Goal: Task Accomplishment & Management: Complete application form

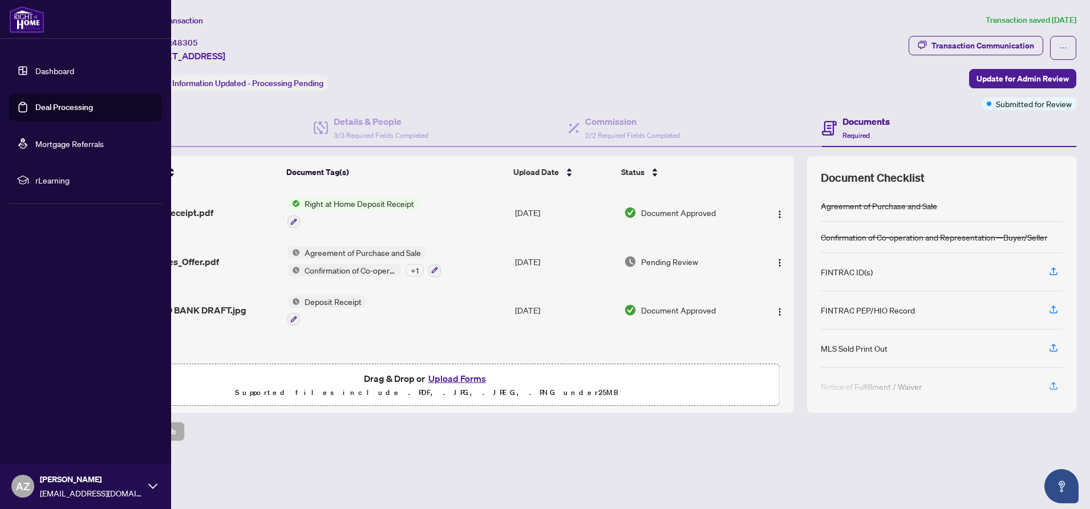
click at [50, 72] on link "Dashboard" at bounding box center [54, 71] width 39 height 10
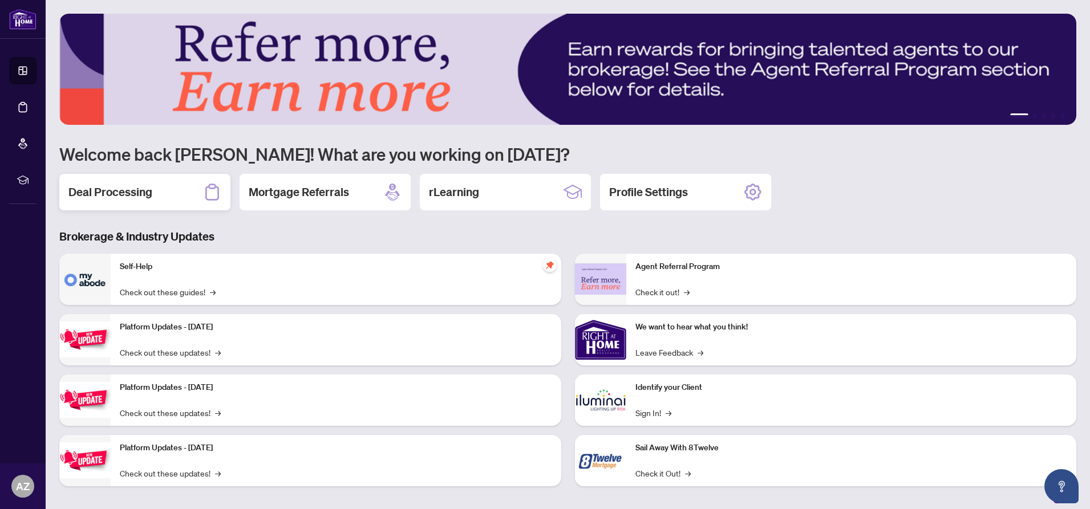
click at [144, 193] on h2 "Deal Processing" at bounding box center [110, 192] width 84 height 16
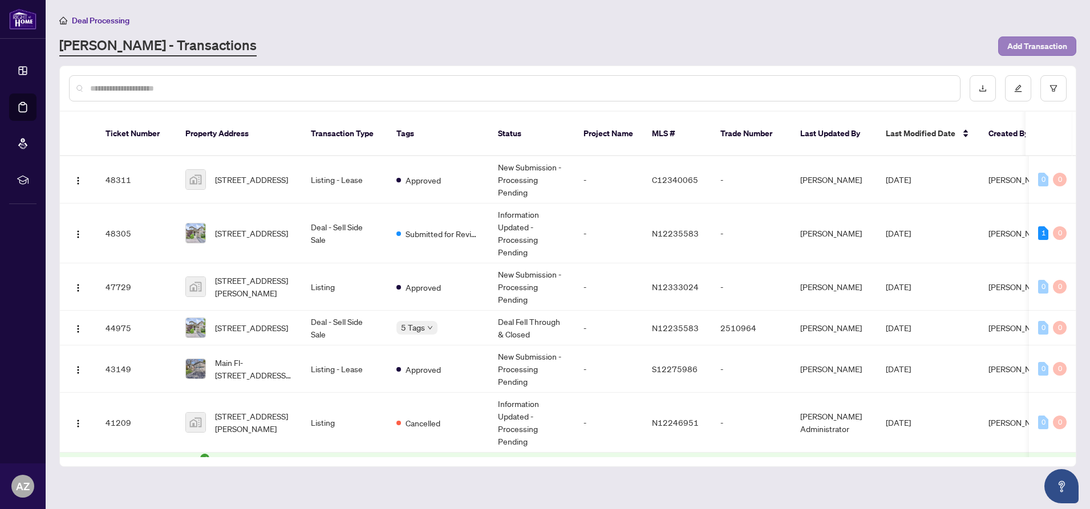
click at [1028, 46] on span "Add Transaction" at bounding box center [1037, 46] width 60 height 18
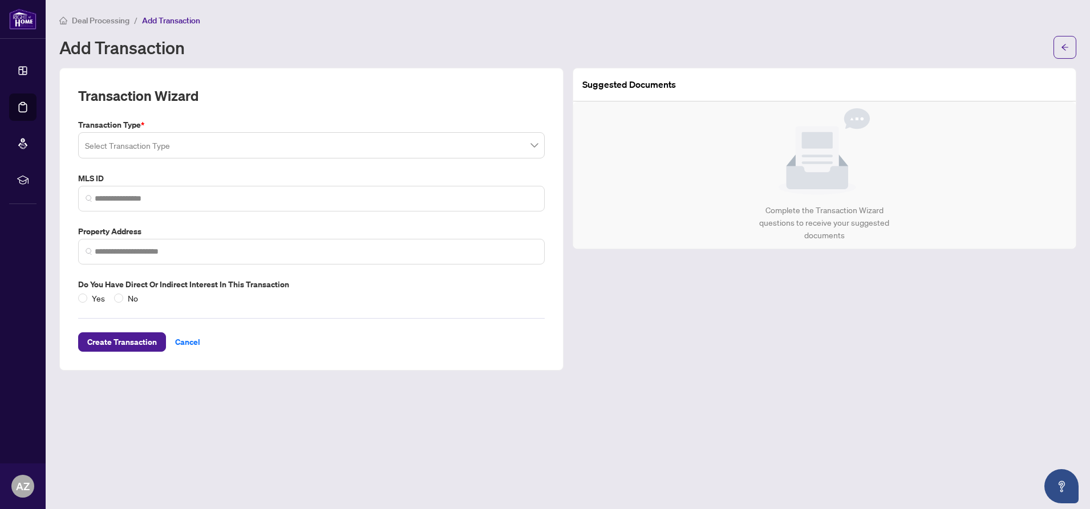
click at [181, 148] on input "search" at bounding box center [306, 147] width 442 height 25
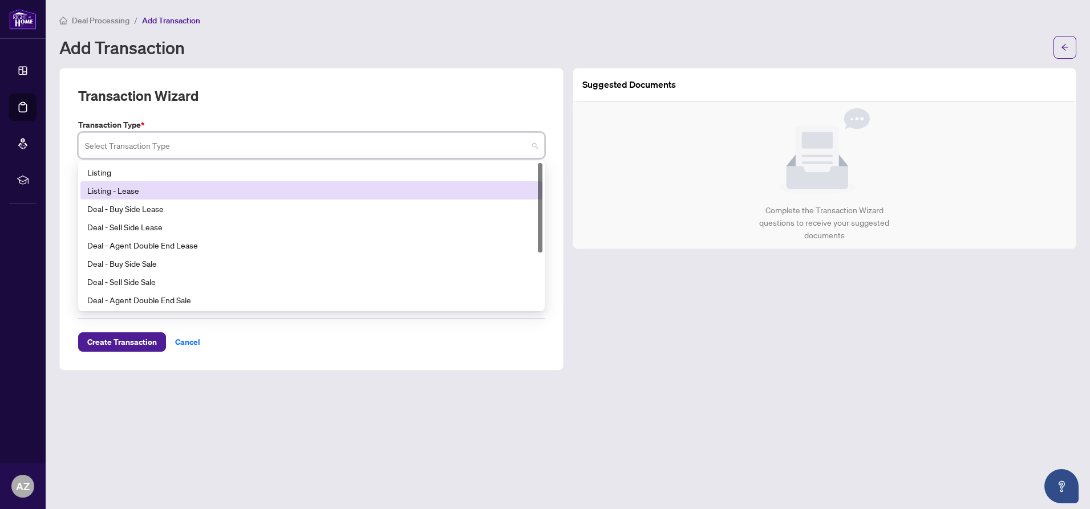
click at [128, 189] on div "Listing - Lease" at bounding box center [311, 190] width 448 height 13
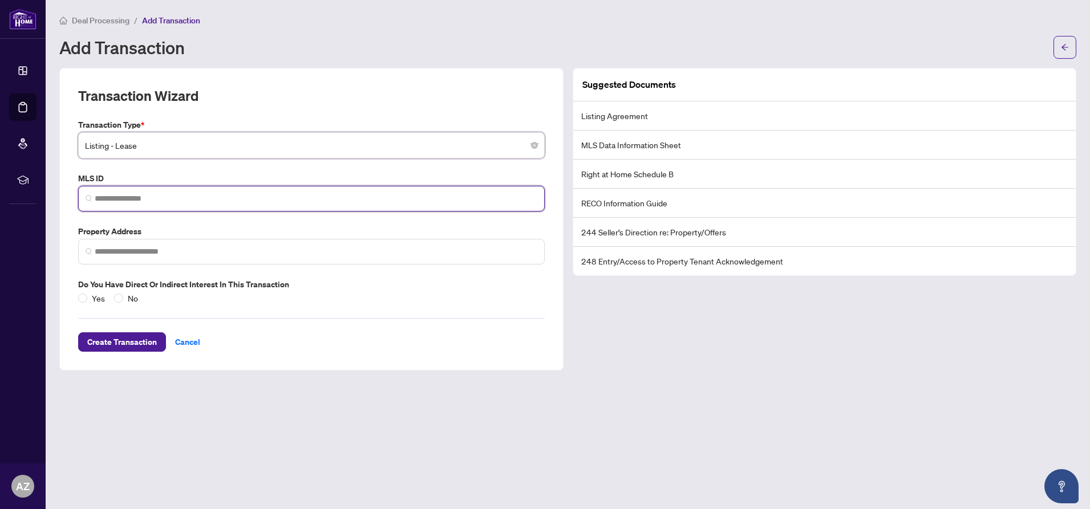
click at [159, 199] on input "search" at bounding box center [316, 199] width 442 height 12
type input "*********"
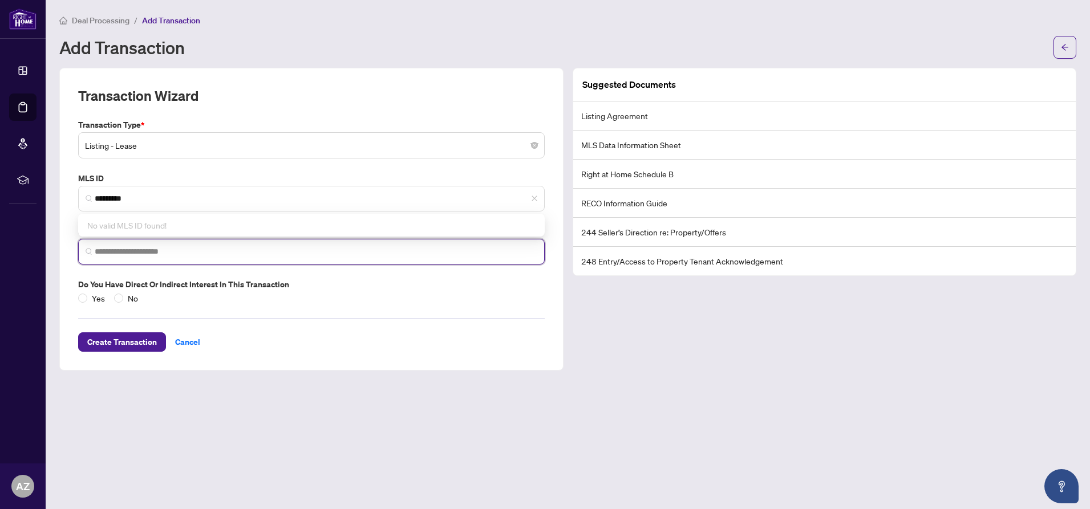
click at [144, 253] on input "search" at bounding box center [316, 252] width 442 height 12
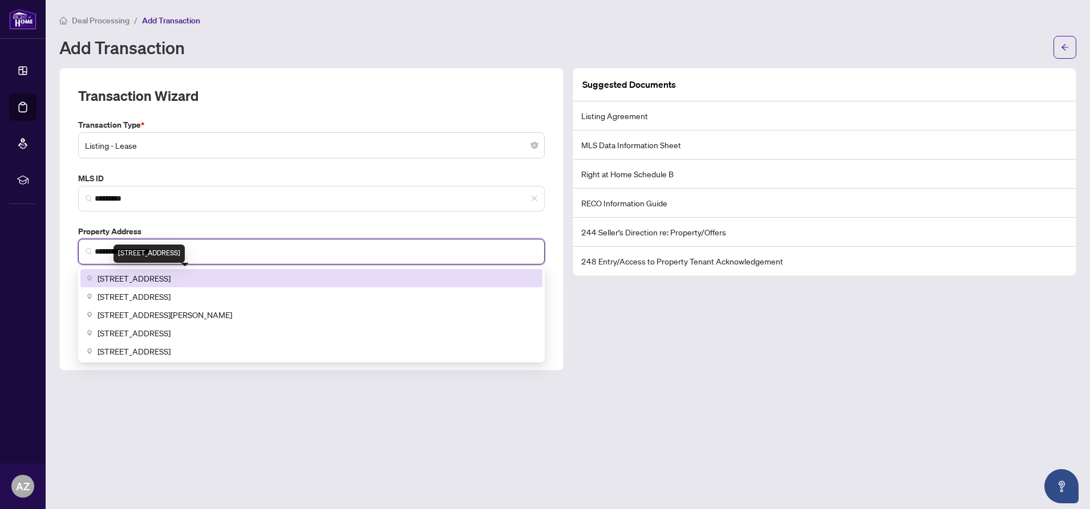
click at [170, 274] on span "[STREET_ADDRESS]" at bounding box center [134, 278] width 73 height 13
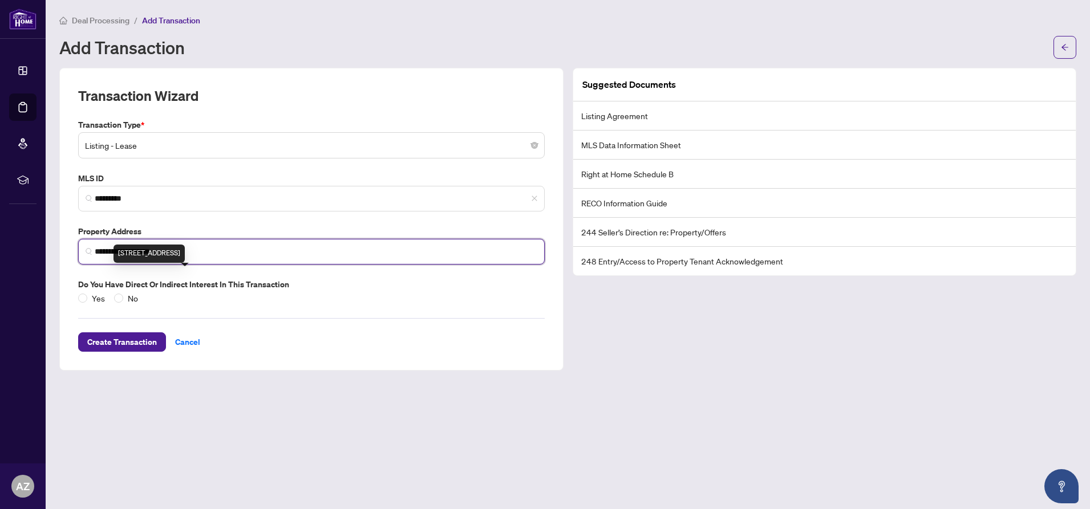
type input "**********"
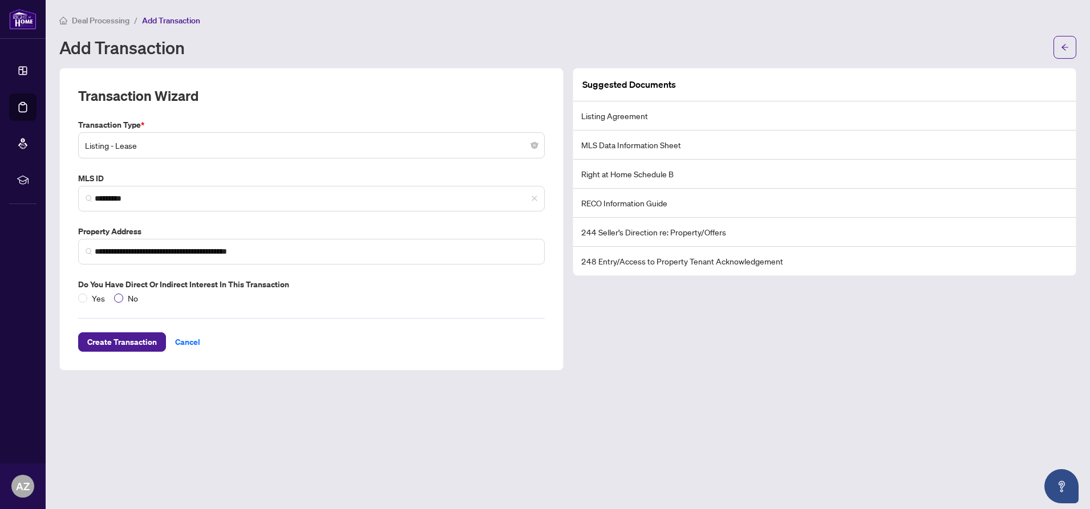
click at [120, 296] on span at bounding box center [118, 298] width 9 height 9
click at [127, 342] on span "Create Transaction" at bounding box center [122, 342] width 70 height 18
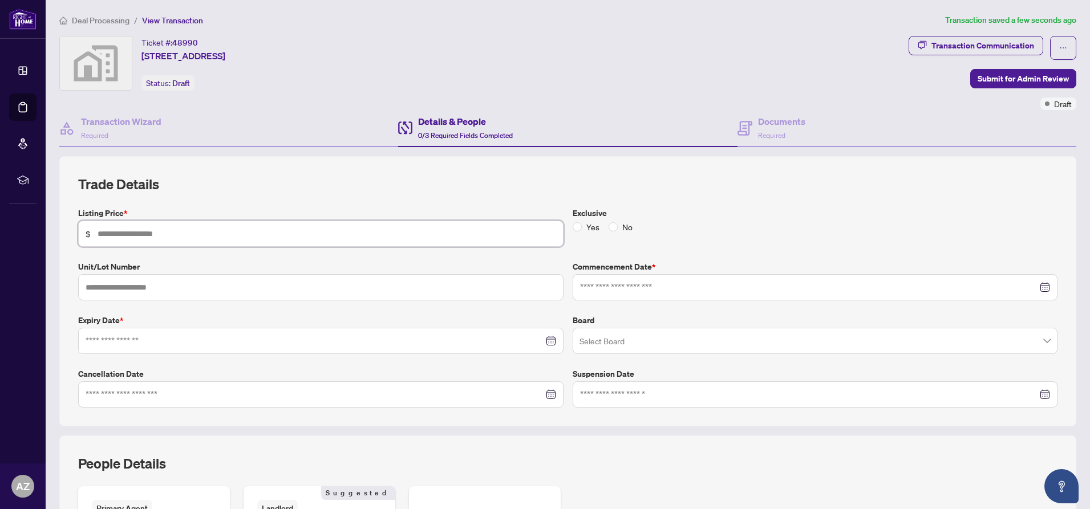
click at [153, 234] on input "text" at bounding box center [327, 234] width 458 height 13
type input "*****"
click at [632, 285] on input at bounding box center [809, 287] width 458 height 13
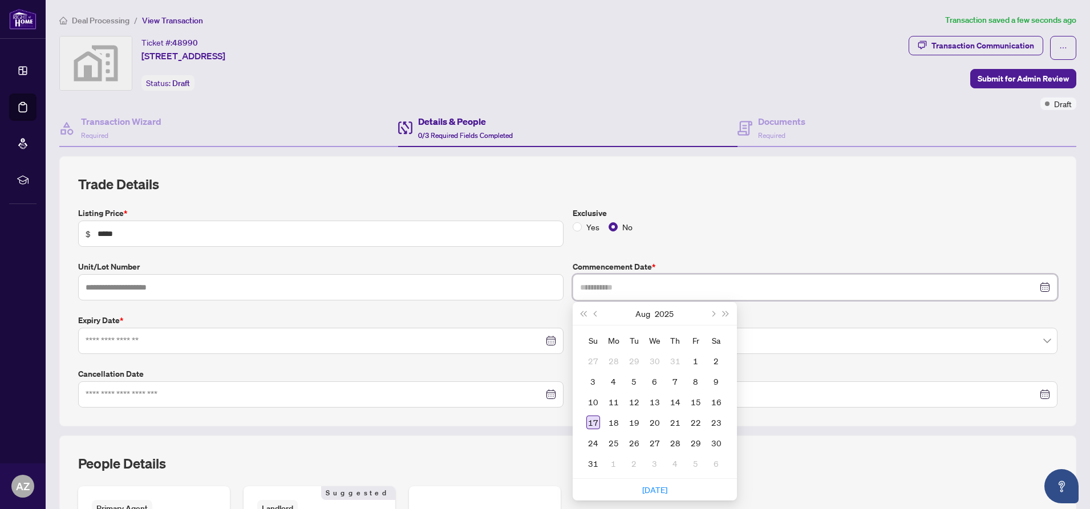
type input "**********"
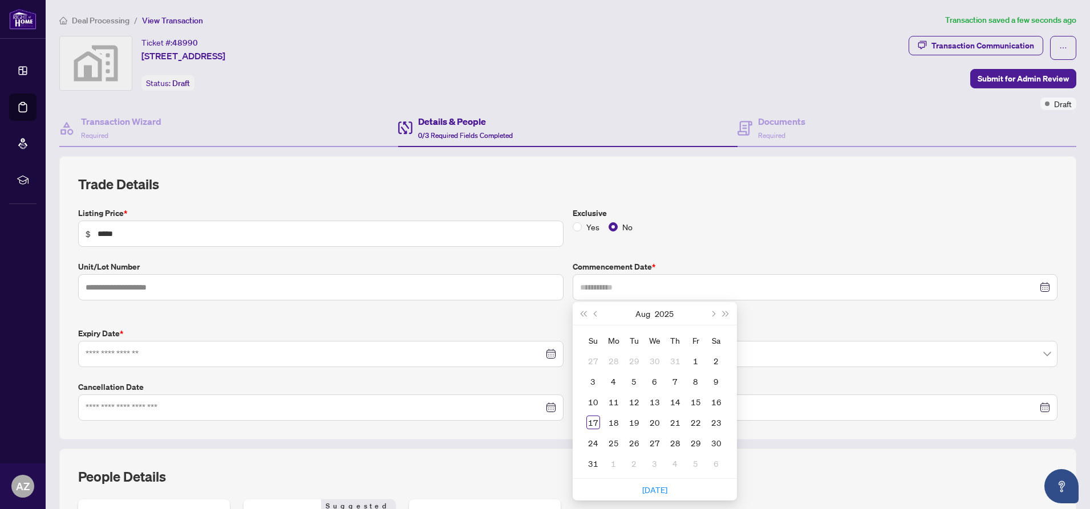
drag, startPoint x: 594, startPoint y: 423, endPoint x: 584, endPoint y: 421, distance: 10.0
click at [594, 423] on div "17" at bounding box center [593, 423] width 14 height 14
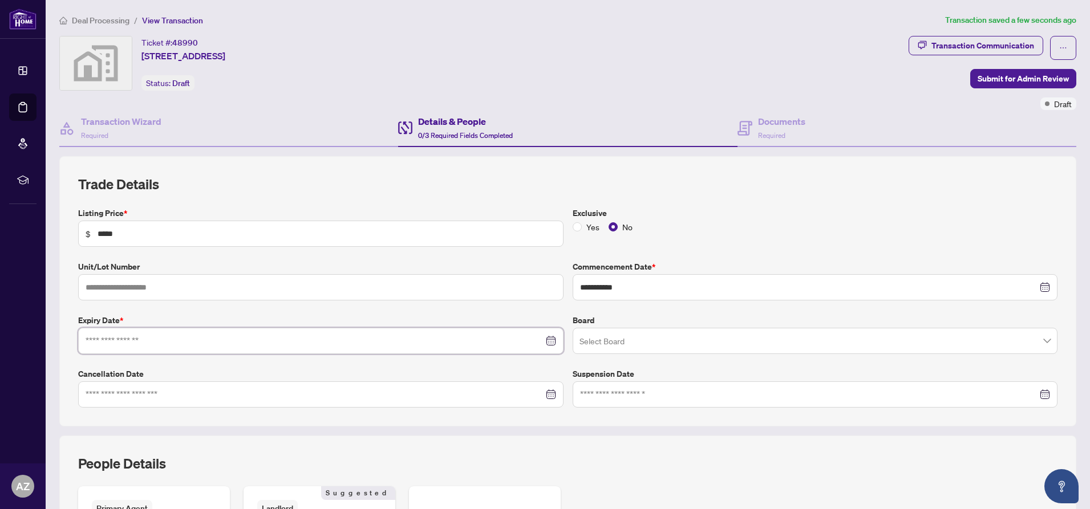
click at [176, 342] on input at bounding box center [315, 341] width 458 height 13
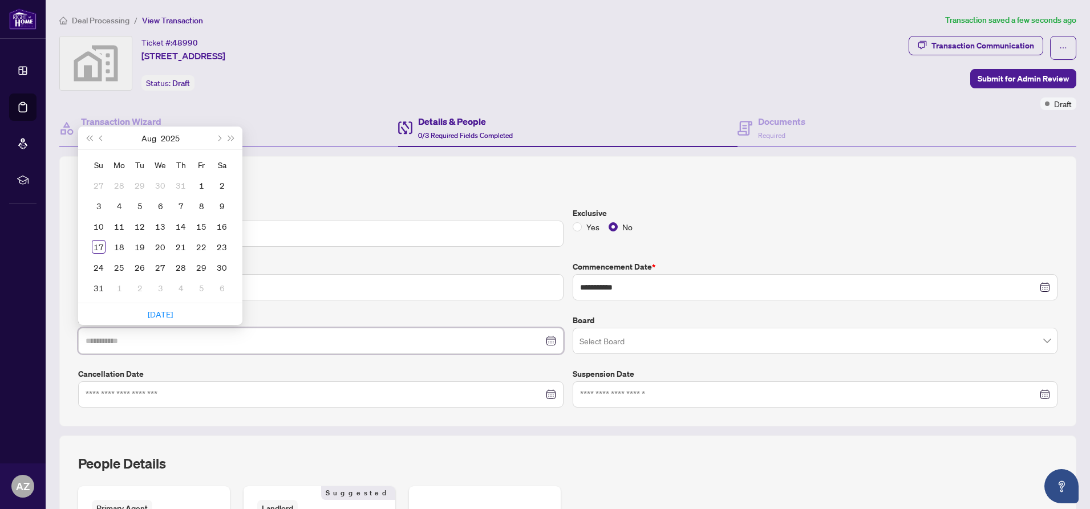
type input "**********"
click at [218, 136] on span "Next month (PageDown)" at bounding box center [219, 138] width 6 height 6
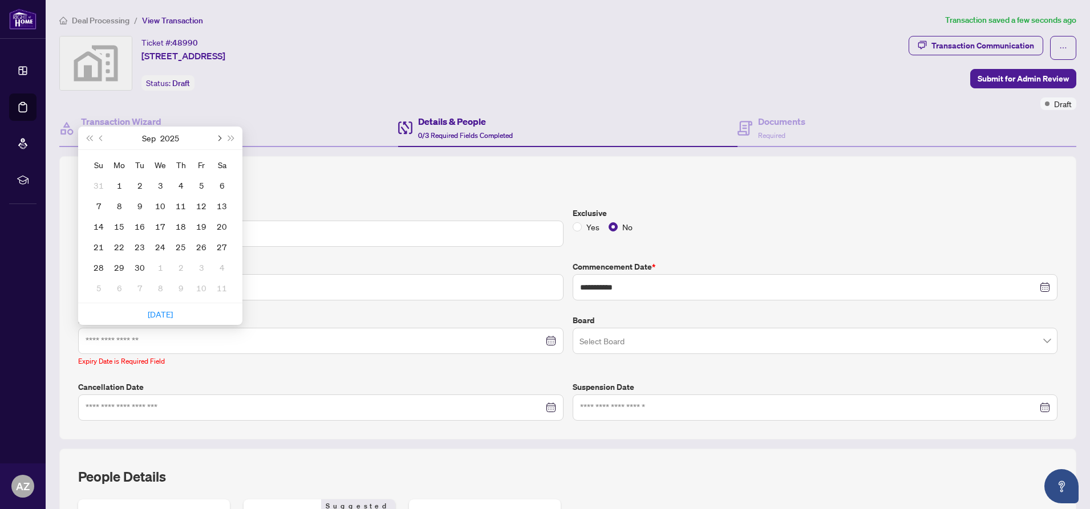
click at [218, 136] on span "Next month (PageDown)" at bounding box center [219, 138] width 6 height 6
type input "**********"
click at [200, 267] on div "31" at bounding box center [201, 268] width 14 height 14
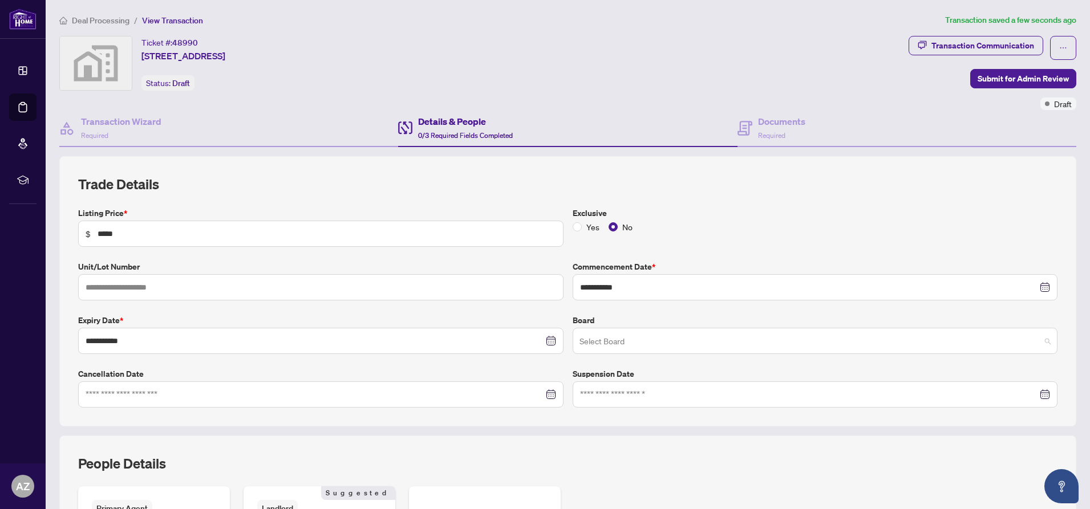
click at [615, 341] on input "search" at bounding box center [809, 342] width 461 height 25
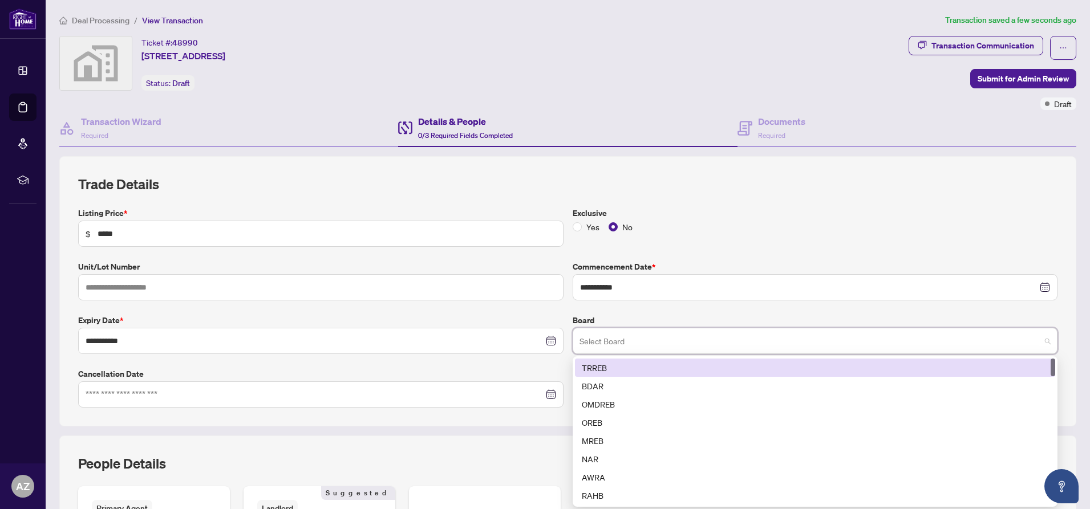
click at [599, 364] on div "TRREB" at bounding box center [815, 368] width 467 height 13
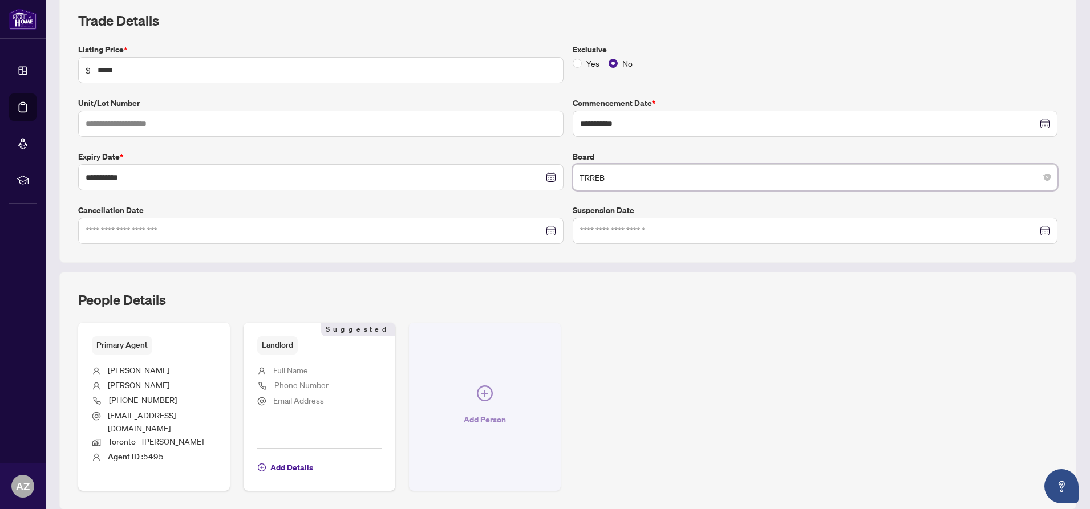
scroll to position [165, 0]
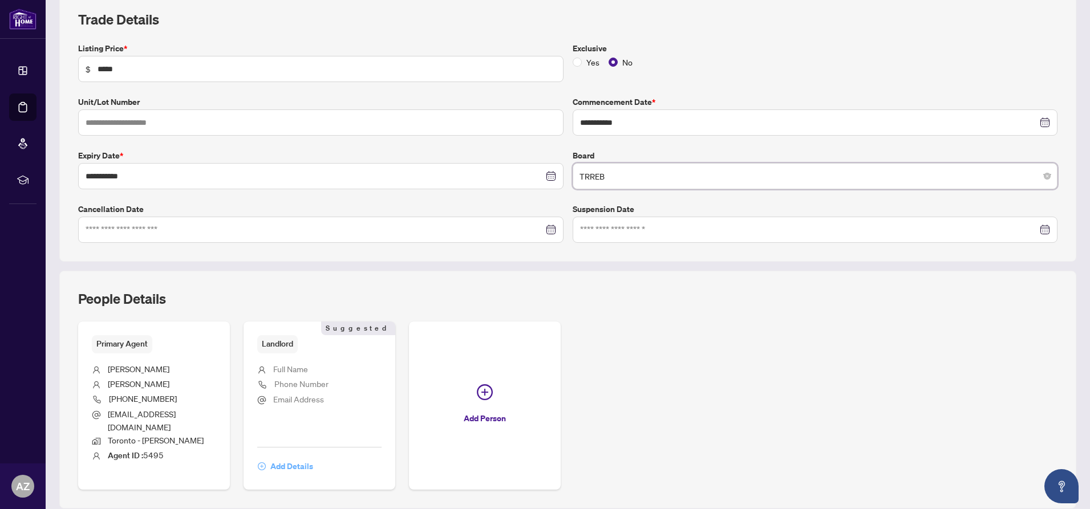
click at [284, 457] on span "Add Details" at bounding box center [291, 466] width 43 height 18
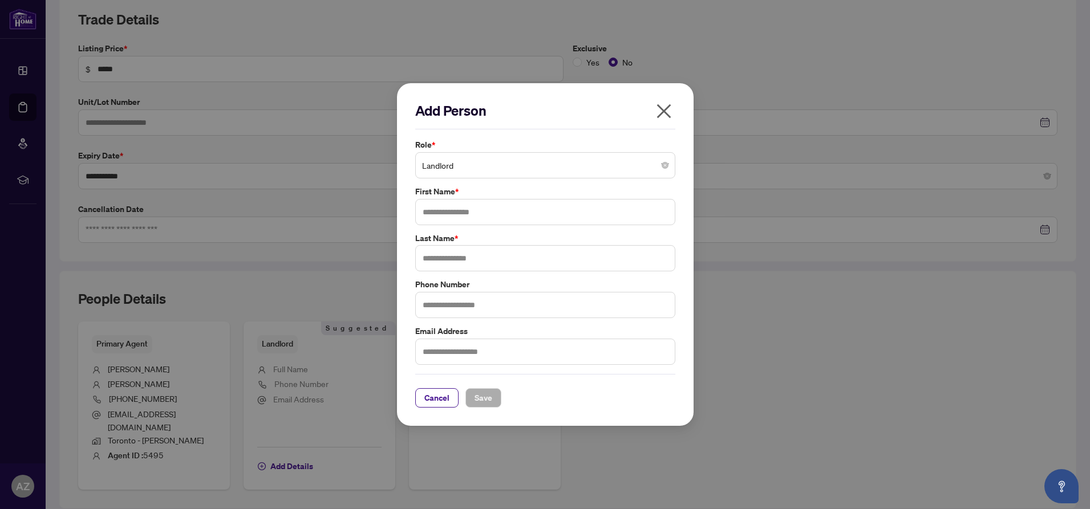
click at [465, 167] on span "Landlord" at bounding box center [545, 166] width 246 height 22
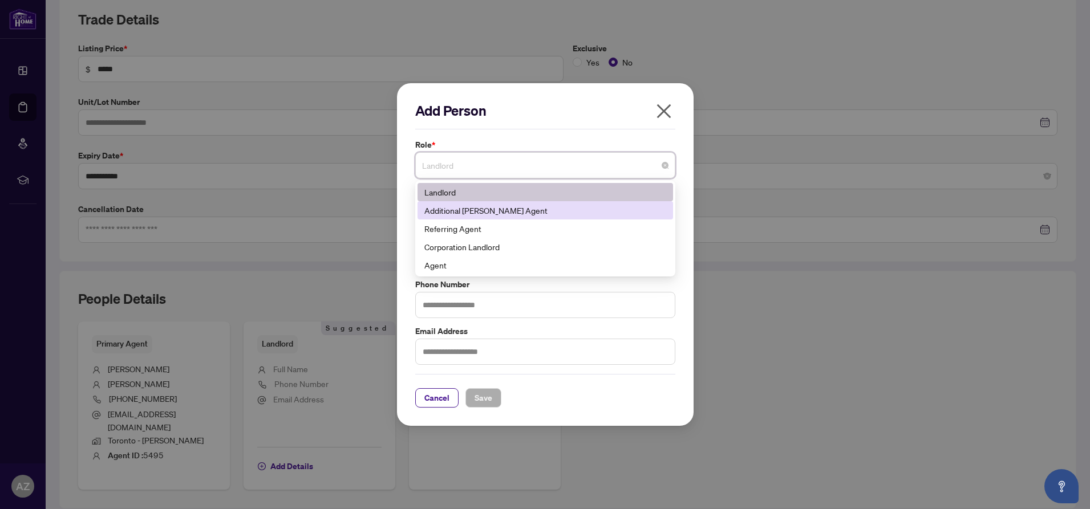
click at [485, 212] on div "Additional [PERSON_NAME] Agent" at bounding box center [545, 210] width 242 height 13
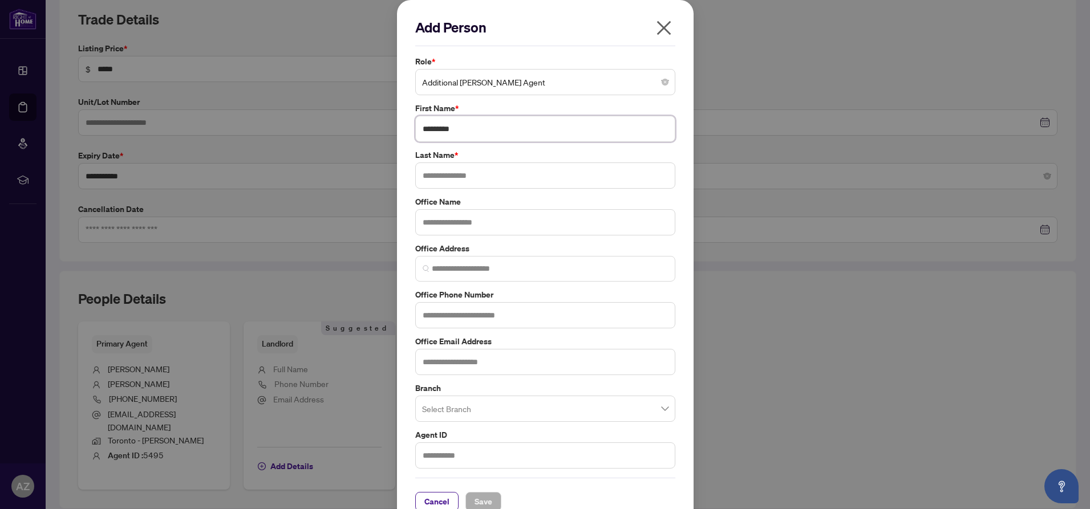
type input "********"
type input "******"
click at [451, 266] on input "search" at bounding box center [550, 269] width 236 height 12
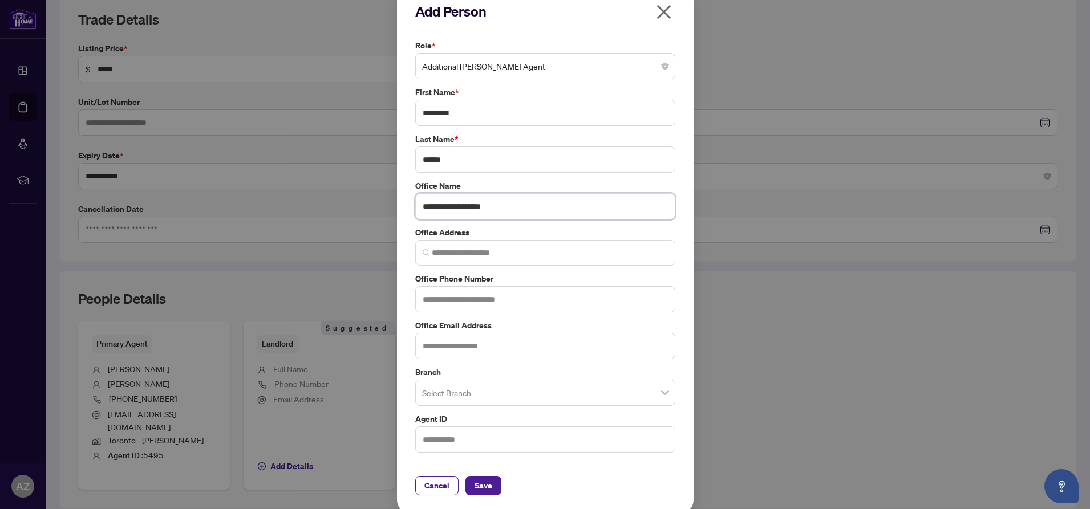
scroll to position [17, 0]
type input "**********"
click at [460, 390] on input "search" at bounding box center [540, 395] width 236 height 25
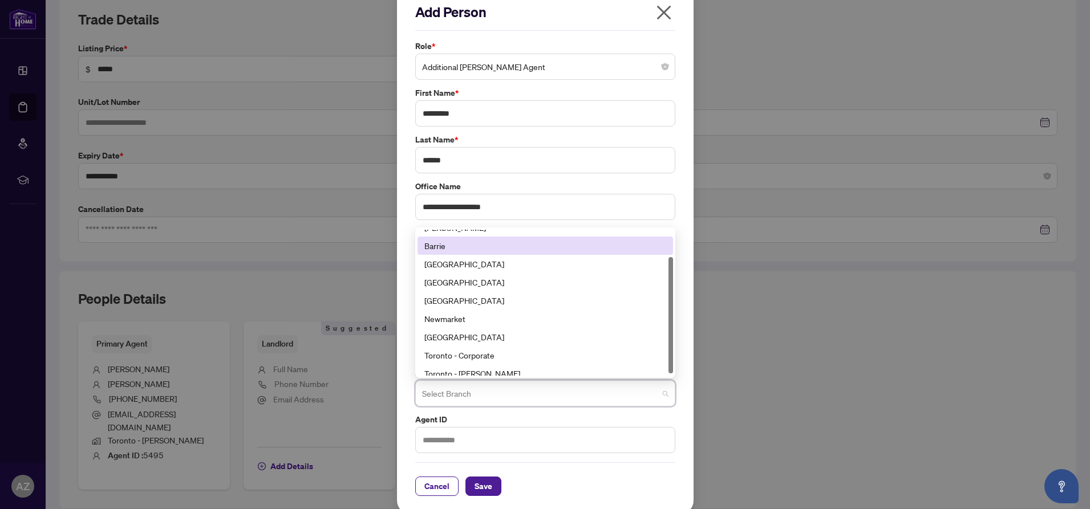
scroll to position [36, 0]
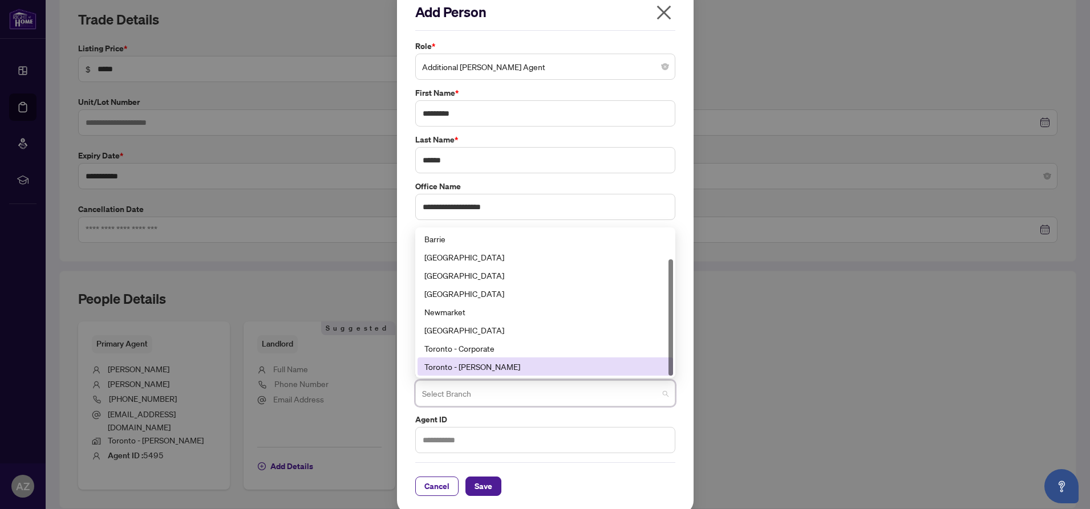
click at [473, 362] on div "Toronto - [PERSON_NAME]" at bounding box center [545, 366] width 242 height 13
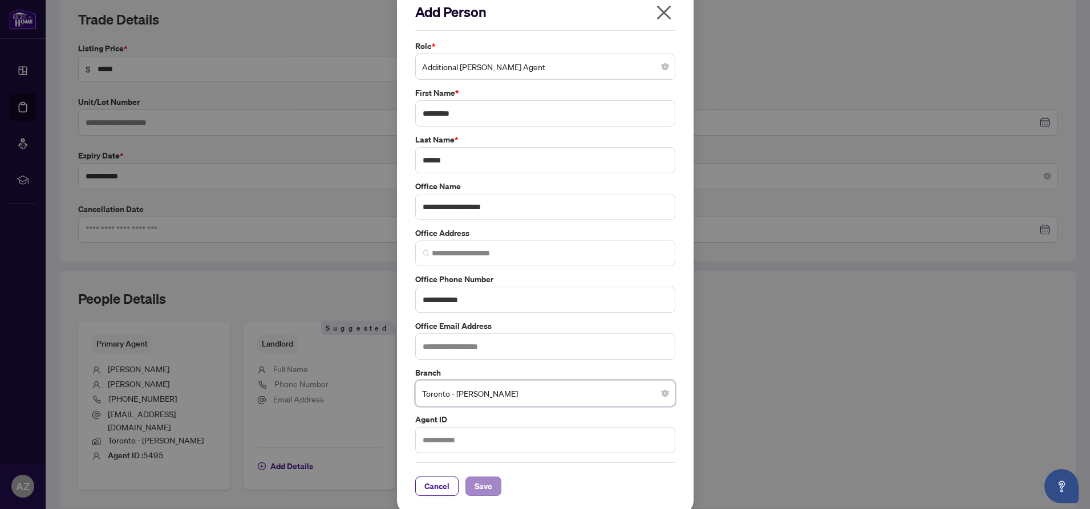
click at [481, 482] on span "Save" at bounding box center [483, 486] width 18 height 18
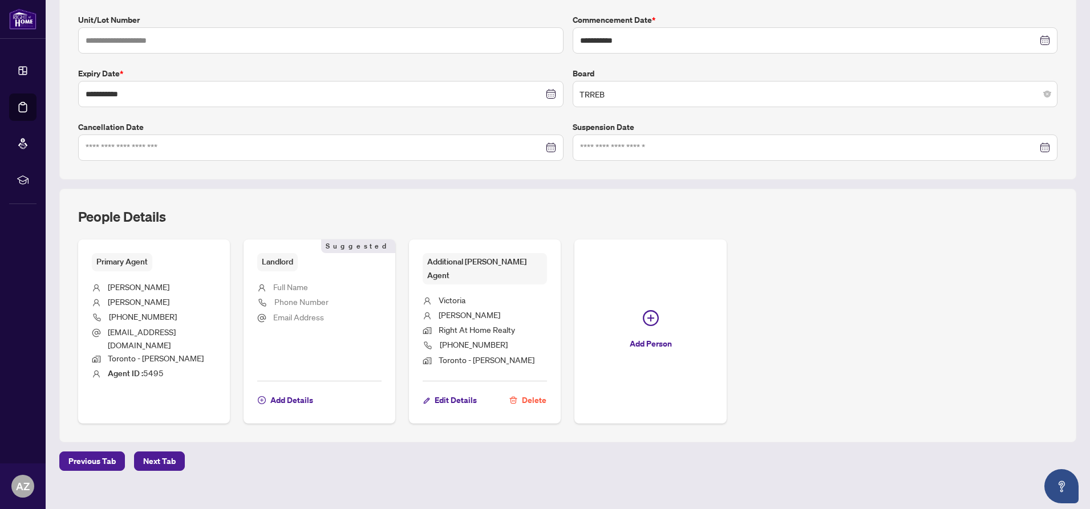
scroll to position [246, 0]
click at [163, 453] on span "Next Tab" at bounding box center [159, 462] width 33 height 18
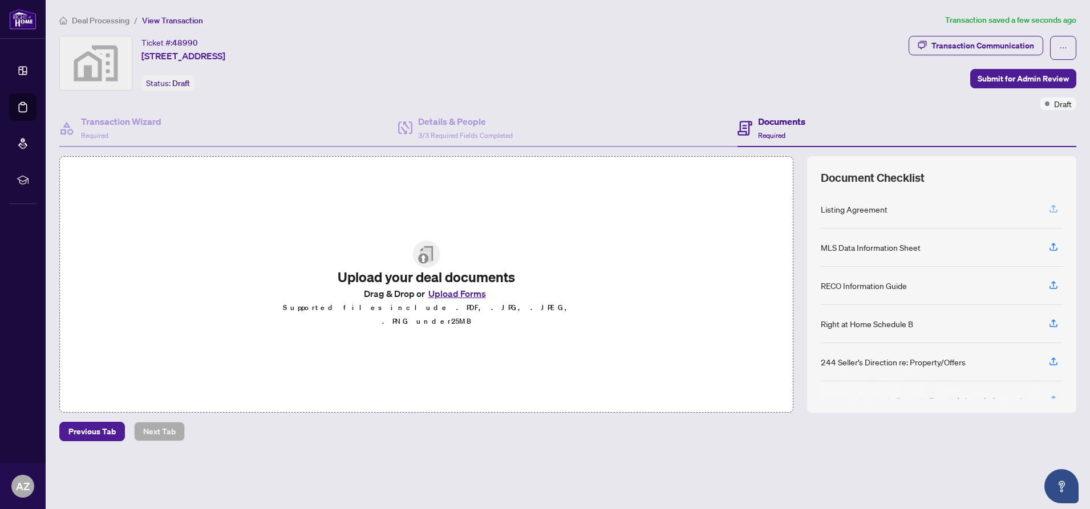
click at [1052, 206] on icon "button" at bounding box center [1053, 208] width 5 height 6
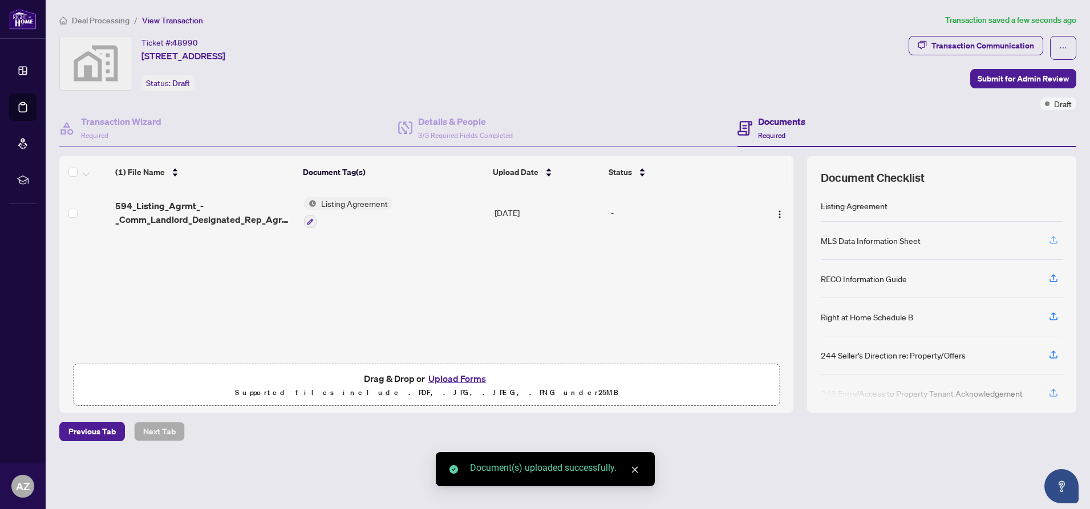
click at [1054, 239] on icon "button" at bounding box center [1053, 240] width 10 height 10
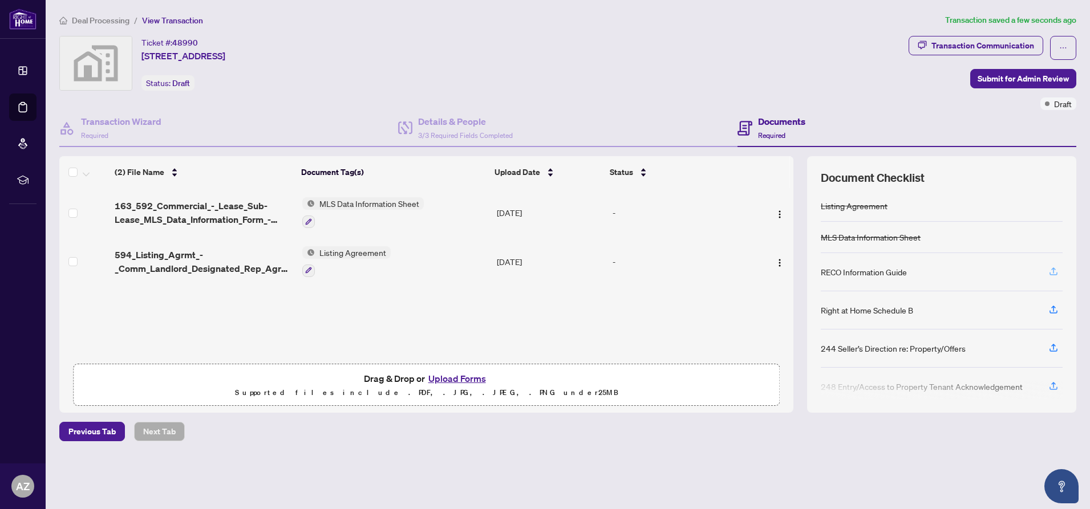
click at [1051, 269] on icon "button" at bounding box center [1053, 271] width 10 height 10
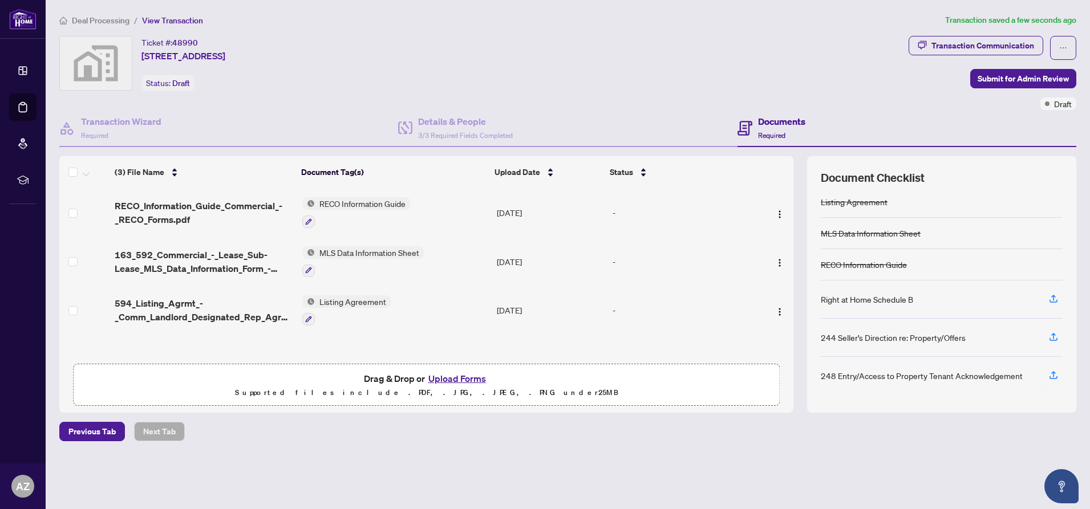
scroll to position [4, 0]
click at [465, 380] on button "Upload Forms" at bounding box center [457, 378] width 64 height 15
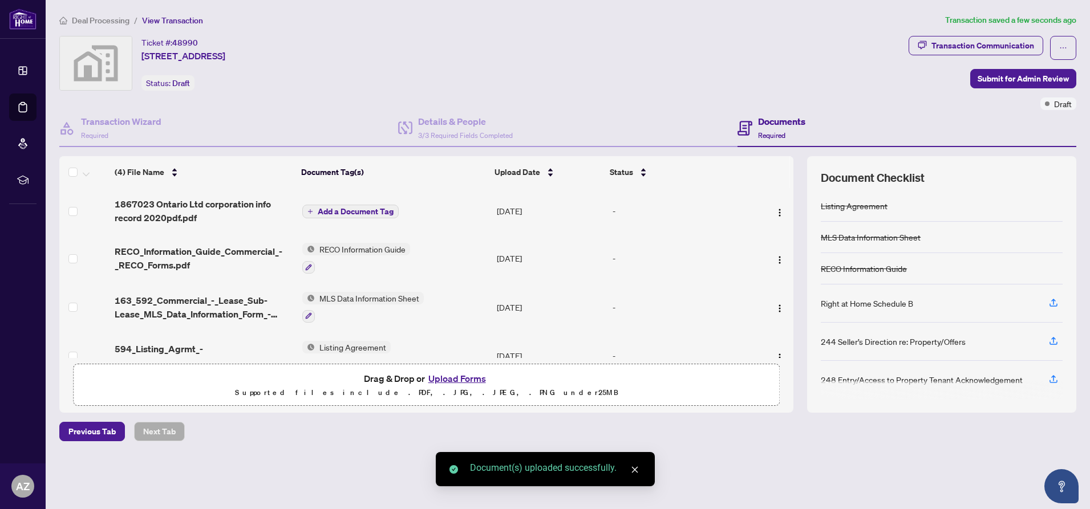
scroll to position [0, 0]
click at [365, 213] on span "Add a Document Tag" at bounding box center [356, 212] width 76 height 8
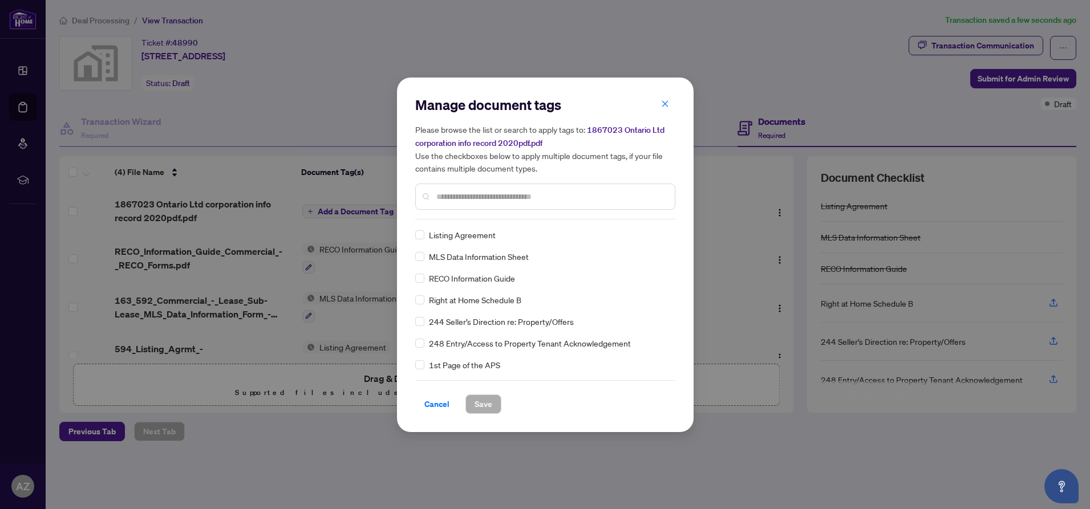
click at [450, 218] on div "Manage document tags Please browse the list or search to apply tags to: 1867023…" at bounding box center [545, 158] width 260 height 124
click at [442, 194] on input "text" at bounding box center [550, 196] width 229 height 13
type input "***"
click at [423, 257] on span at bounding box center [419, 256] width 9 height 9
click at [480, 407] on span "Save" at bounding box center [483, 404] width 18 height 18
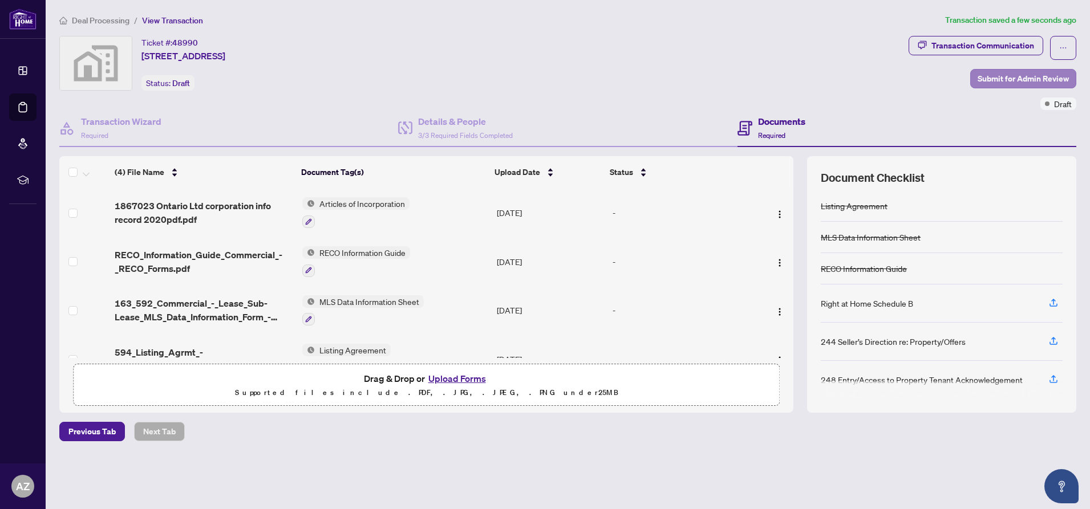
click at [1015, 76] on span "Submit for Admin Review" at bounding box center [1022, 79] width 91 height 18
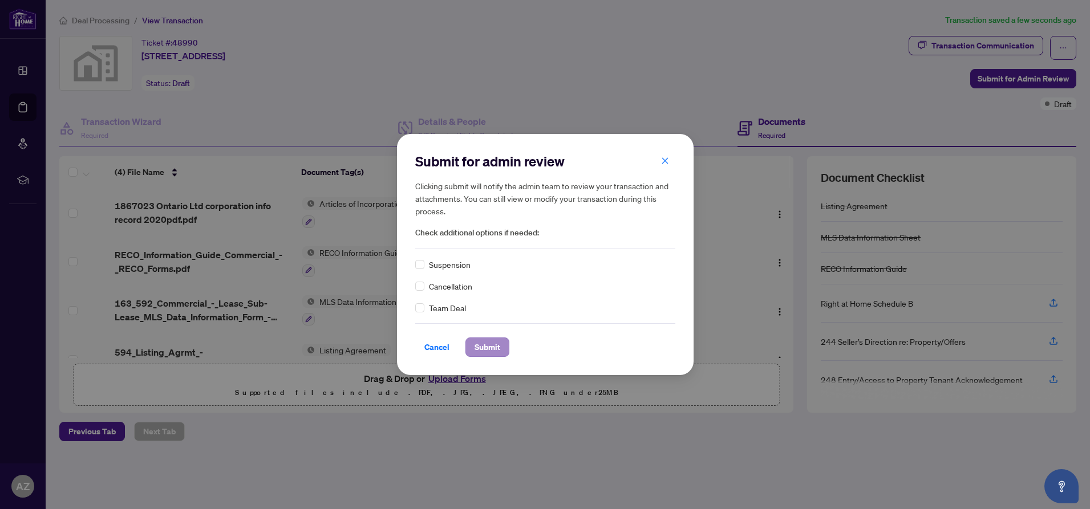
click at [488, 347] on span "Submit" at bounding box center [487, 347] width 26 height 18
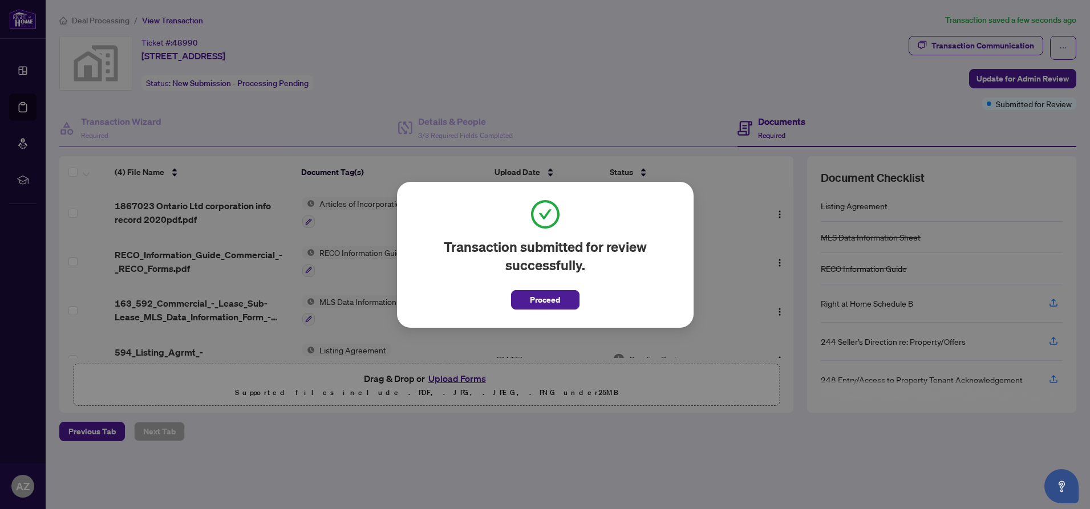
click at [546, 298] on span "Proceed" at bounding box center [545, 300] width 30 height 18
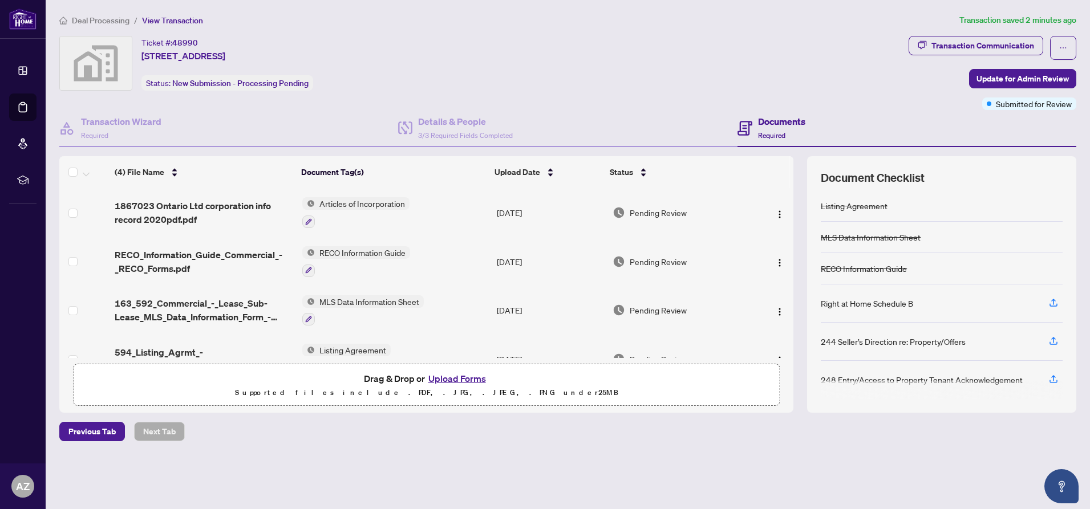
drag, startPoint x: 621, startPoint y: 58, endPoint x: 543, endPoint y: 51, distance: 78.4
click at [621, 58] on div "Ticket #: 48990 [STREET_ADDRESS] Status: New Submission - Processing Pending" at bounding box center [481, 63] width 845 height 55
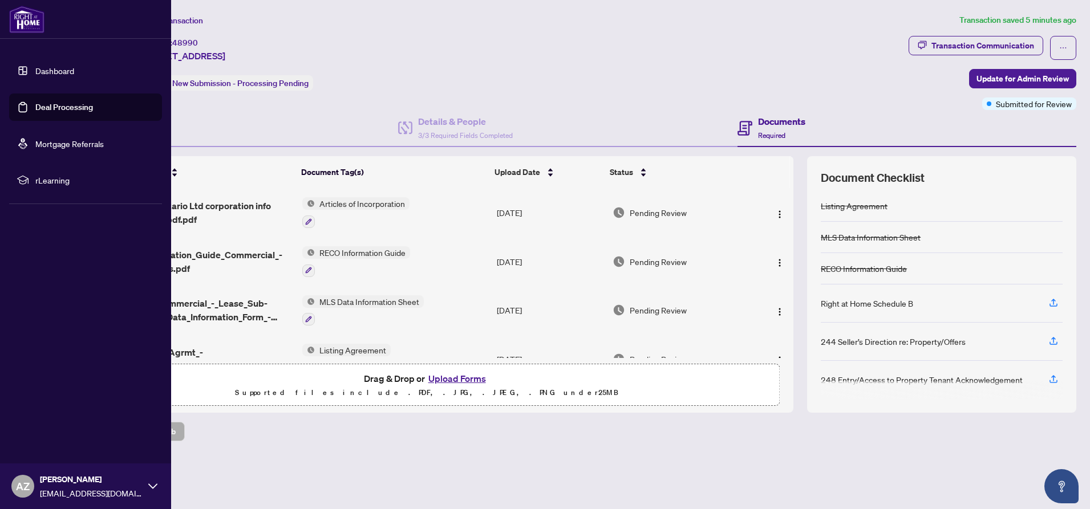
click at [47, 72] on link "Dashboard" at bounding box center [54, 71] width 39 height 10
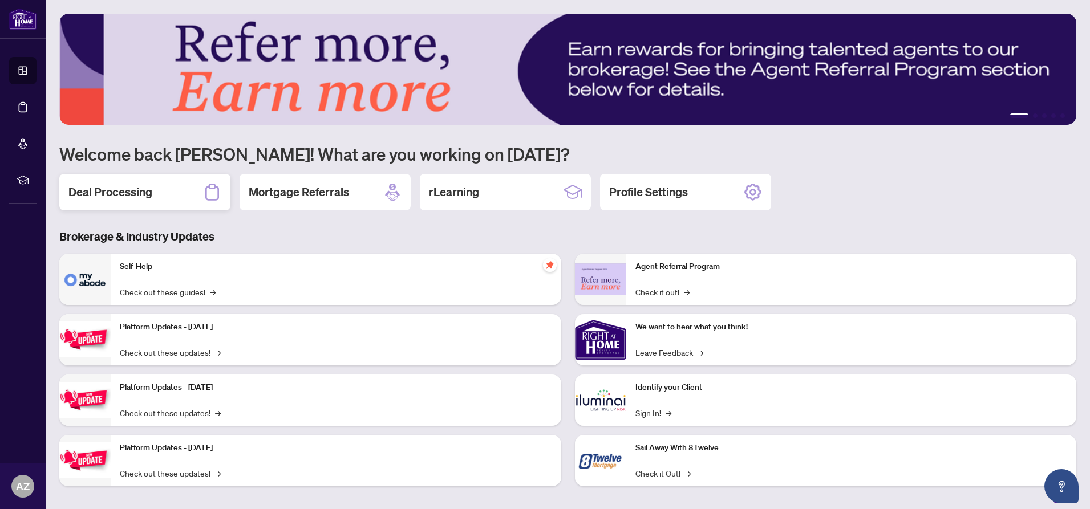
click at [131, 198] on h2 "Deal Processing" at bounding box center [110, 192] width 84 height 16
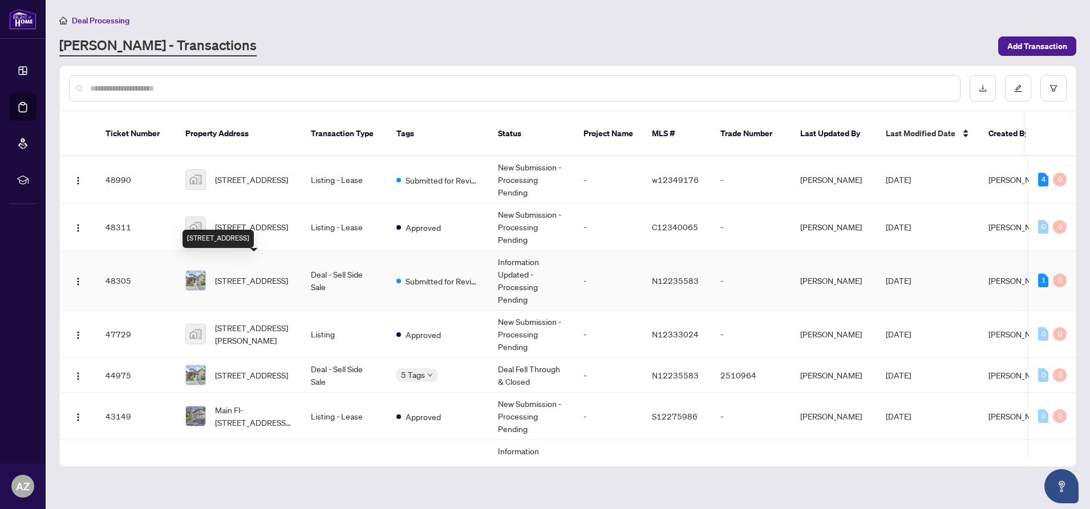
click at [247, 274] on span "[STREET_ADDRESS]" at bounding box center [251, 280] width 73 height 13
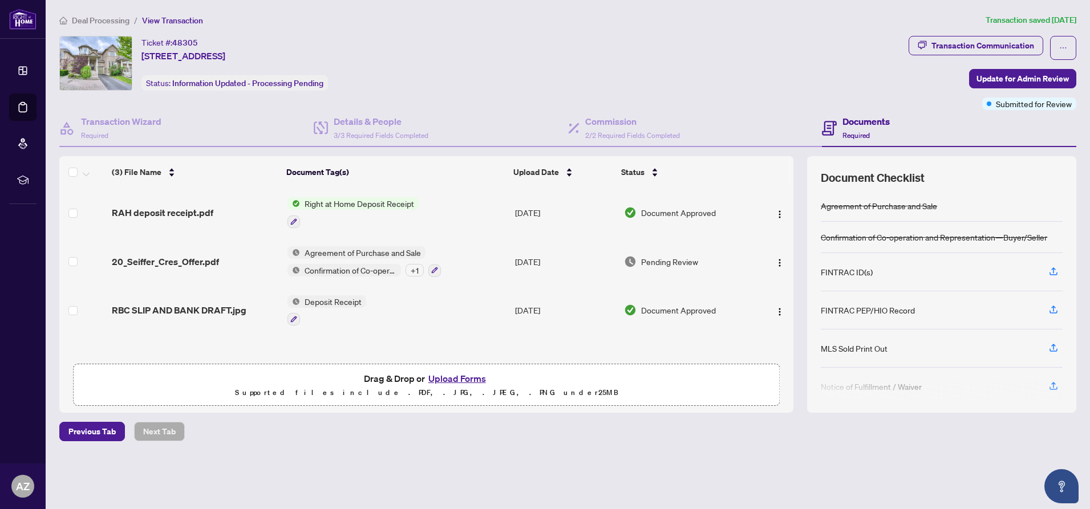
click at [463, 380] on button "Upload Forms" at bounding box center [457, 378] width 64 height 15
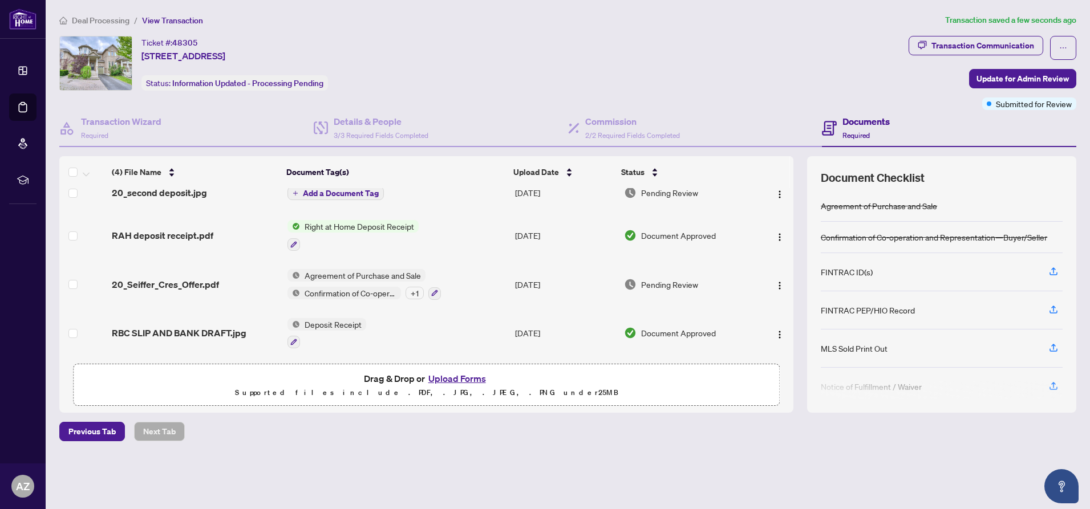
scroll to position [18, 0]
click at [91, 434] on span "Previous Tab" at bounding box center [91, 432] width 47 height 18
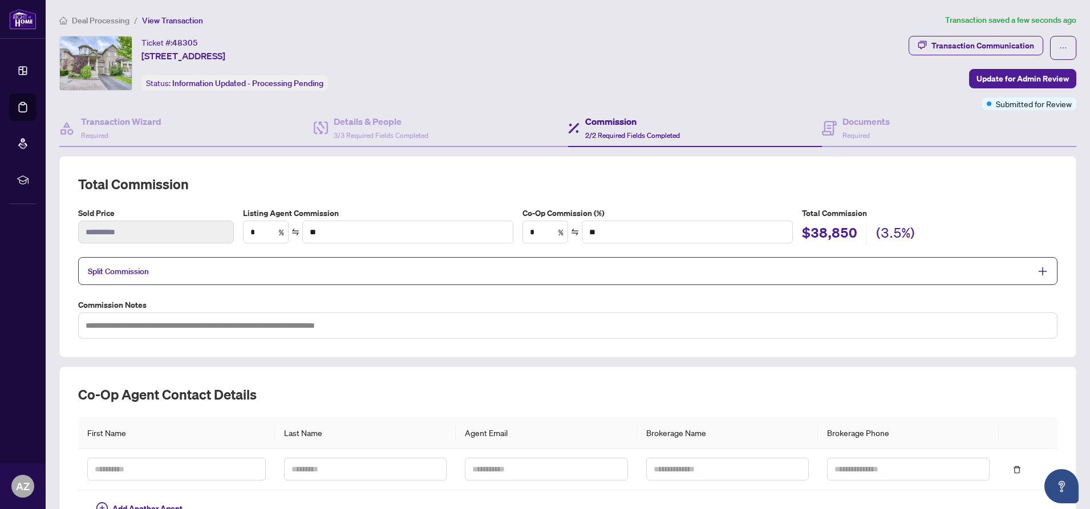
type input "***"
type input "*******"
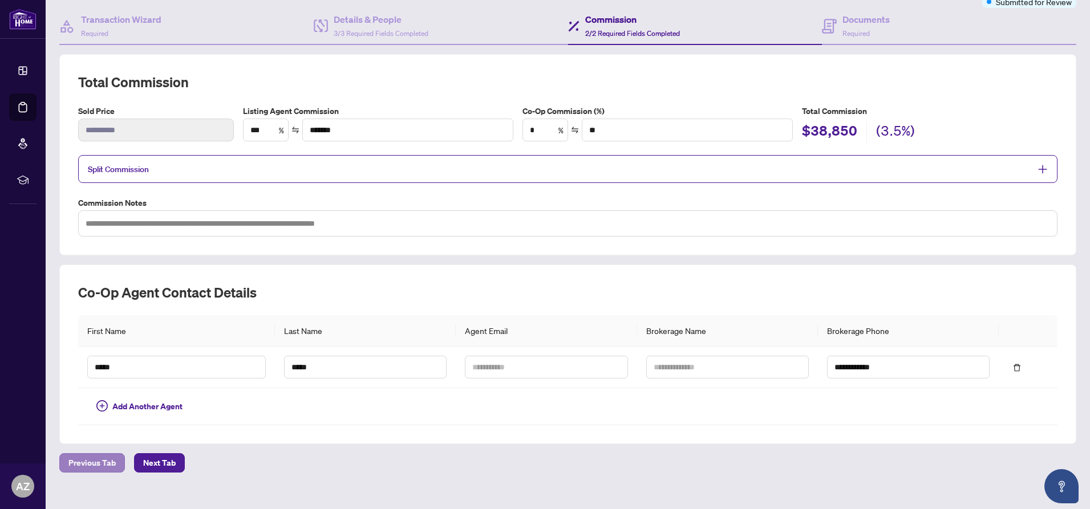
scroll to position [101, 0]
click at [92, 463] on span "Previous Tab" at bounding box center [91, 464] width 47 height 18
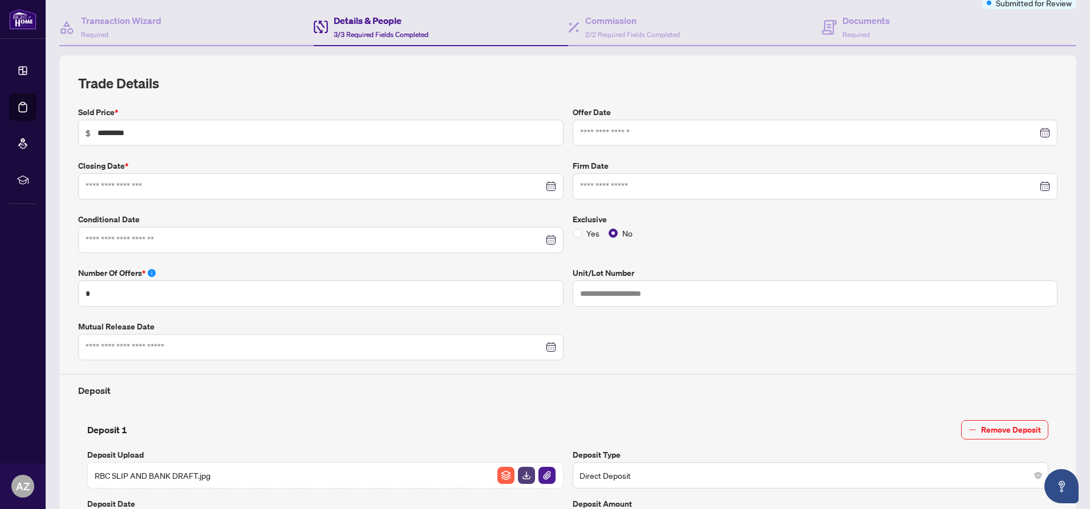
type input "**********"
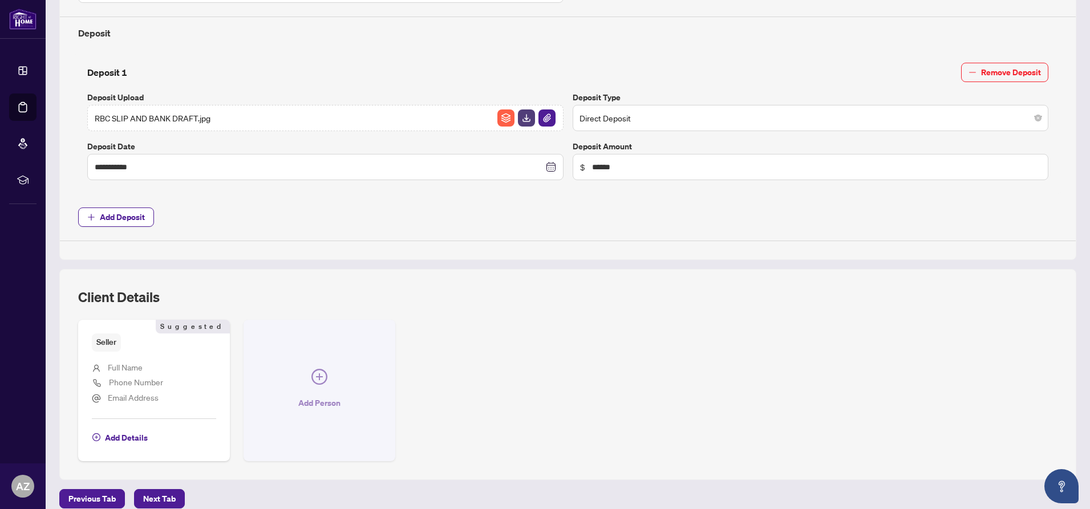
scroll to position [463, 0]
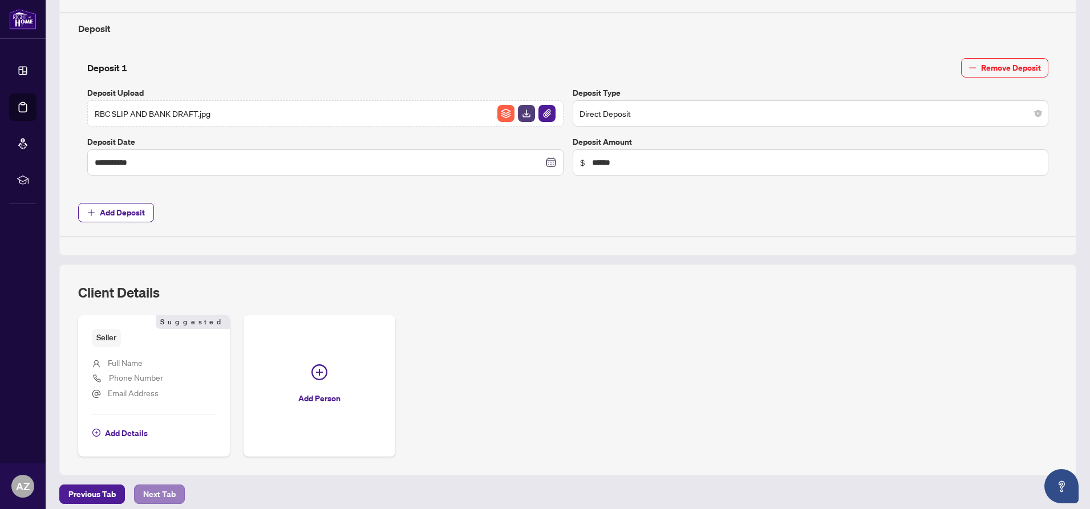
click at [170, 488] on span "Next Tab" at bounding box center [159, 494] width 33 height 18
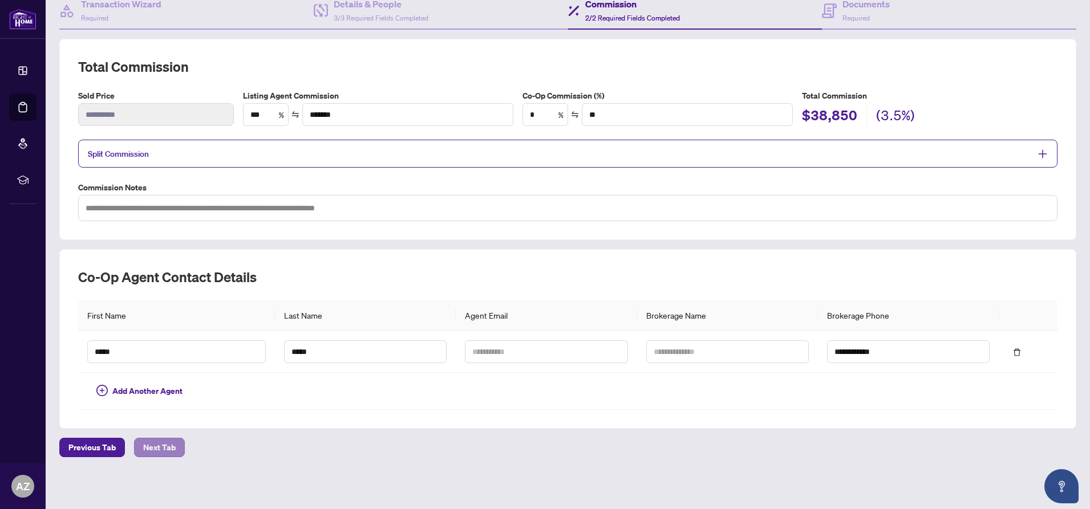
scroll to position [117, 0]
click at [167, 448] on span "Next Tab" at bounding box center [159, 448] width 33 height 18
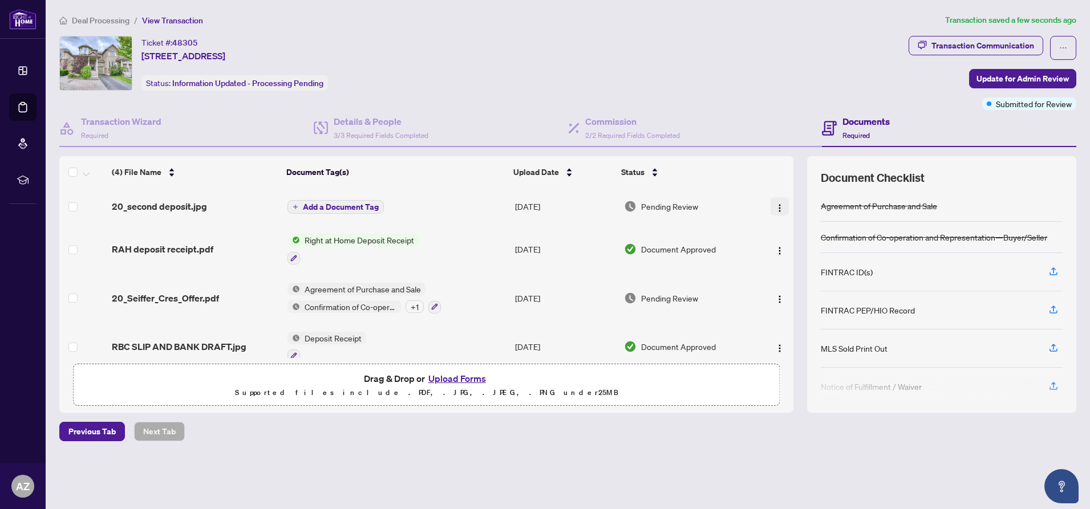
click at [776, 206] on img "button" at bounding box center [779, 208] width 9 height 9
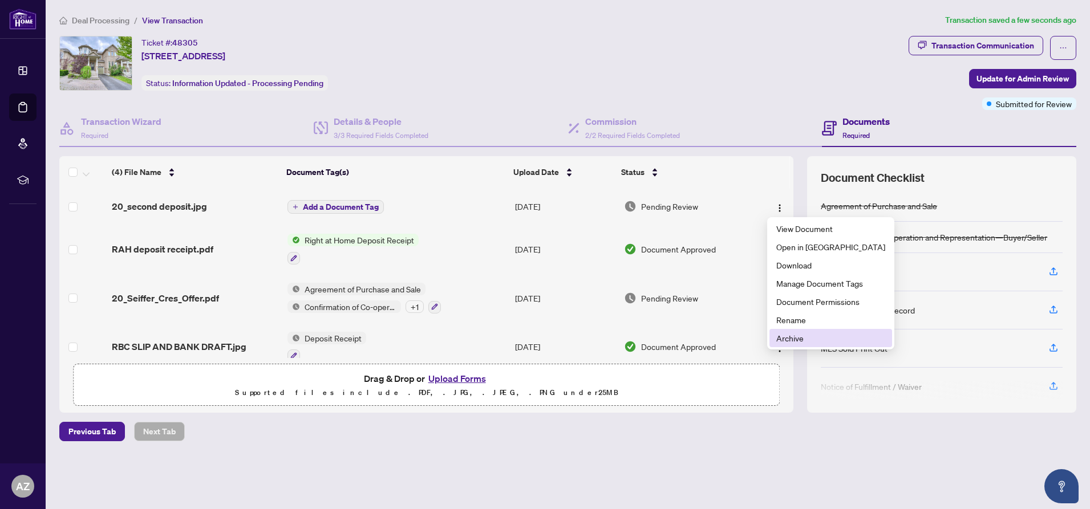
click at [791, 336] on span "Archive" at bounding box center [830, 338] width 109 height 13
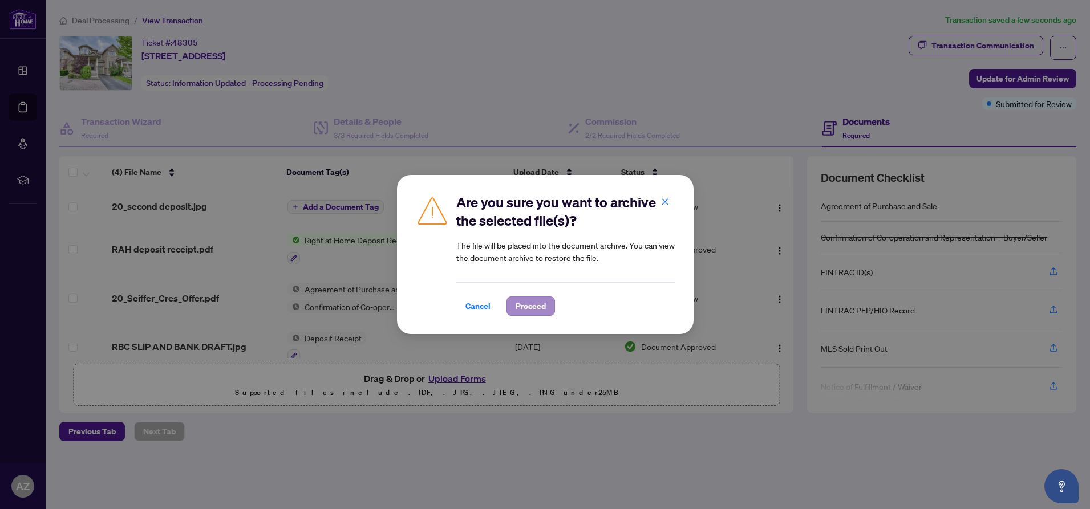
click at [530, 304] on span "Proceed" at bounding box center [530, 306] width 30 height 18
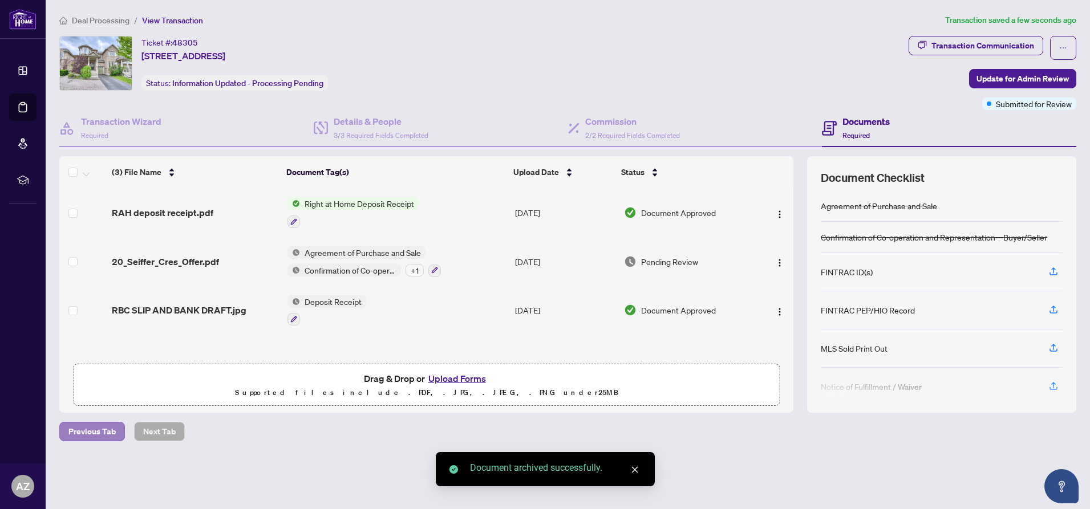
click at [88, 430] on span "Previous Tab" at bounding box center [91, 432] width 47 height 18
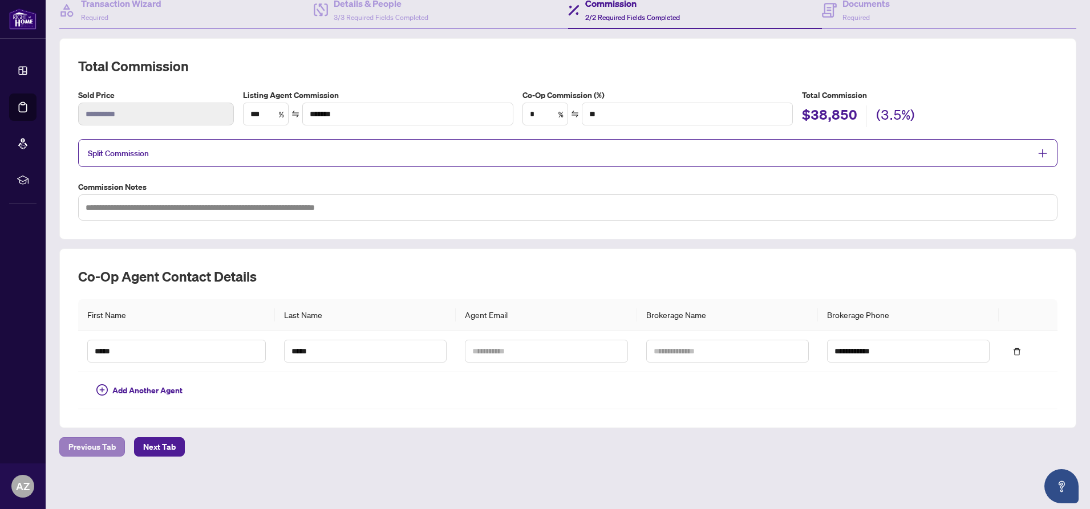
scroll to position [117, 0]
click at [80, 445] on span "Previous Tab" at bounding box center [91, 448] width 47 height 18
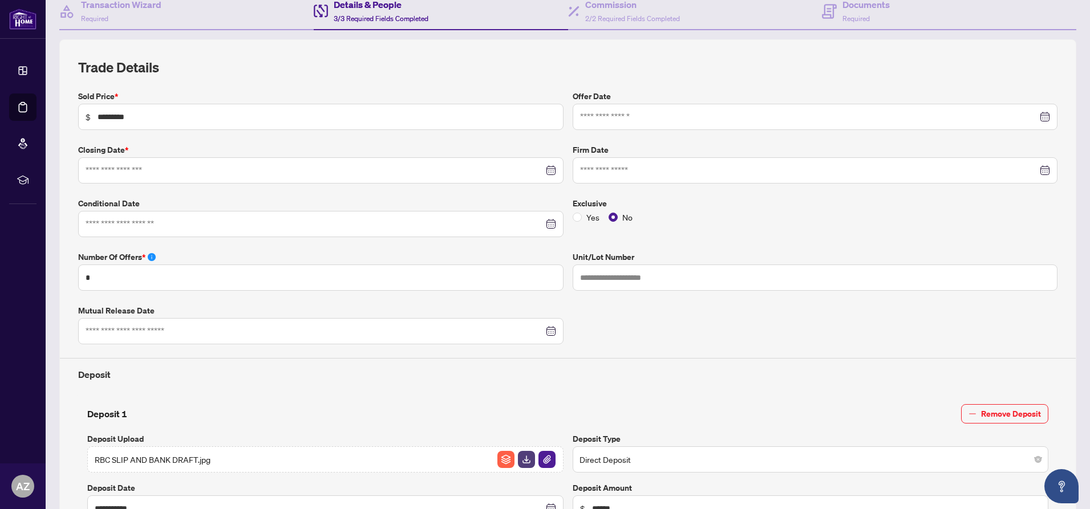
type input "**********"
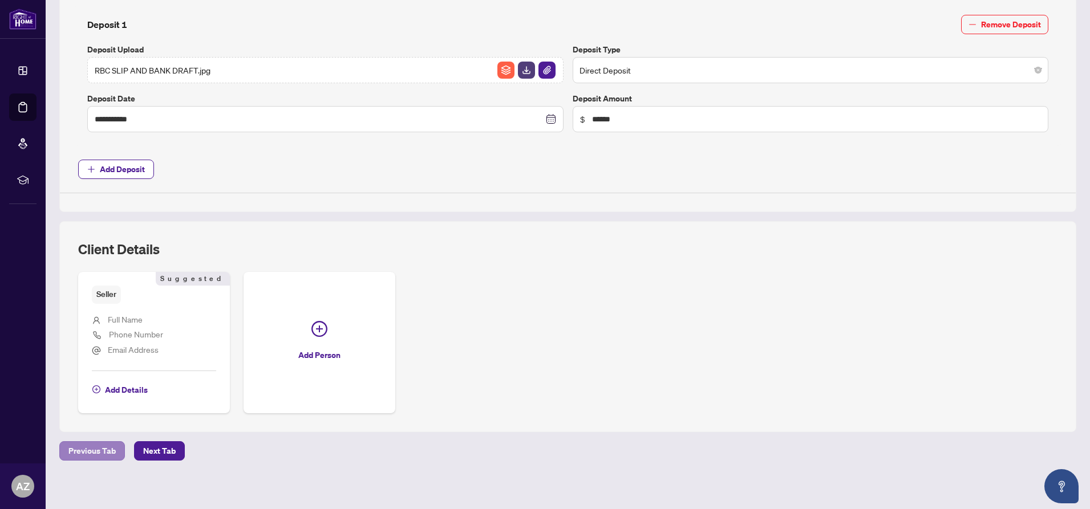
click at [88, 445] on span "Previous Tab" at bounding box center [91, 451] width 47 height 18
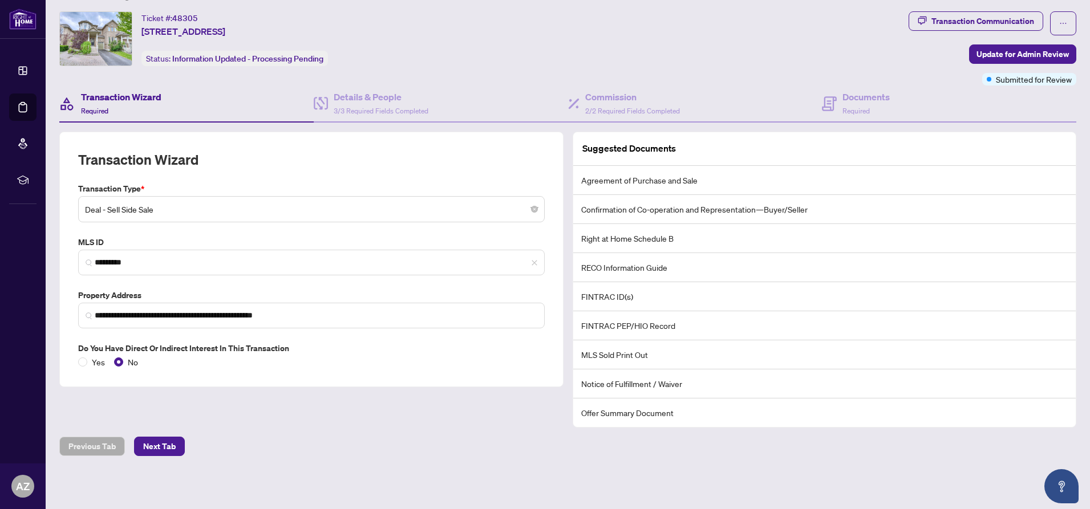
scroll to position [24, 0]
click at [156, 444] on span "Next Tab" at bounding box center [159, 447] width 33 height 18
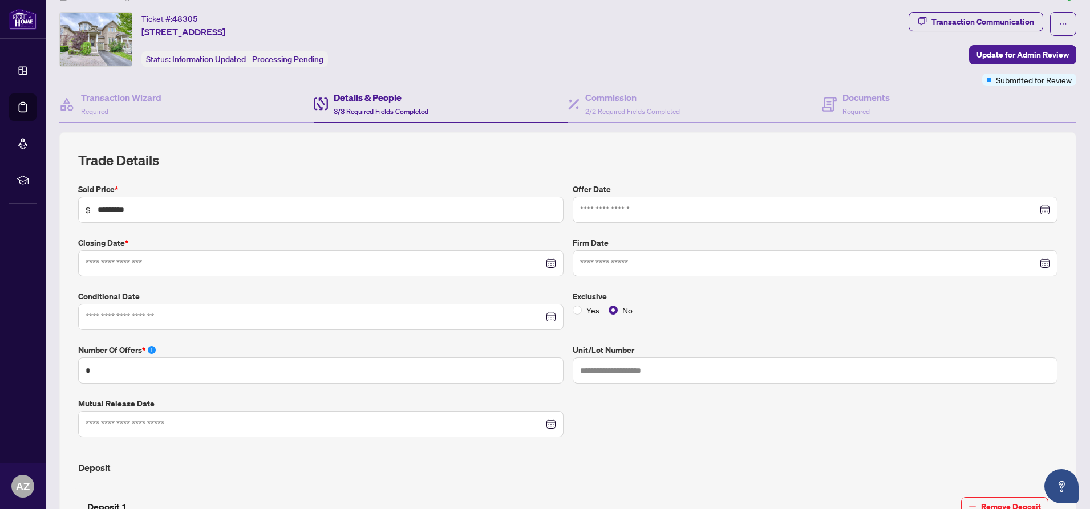
type input "**********"
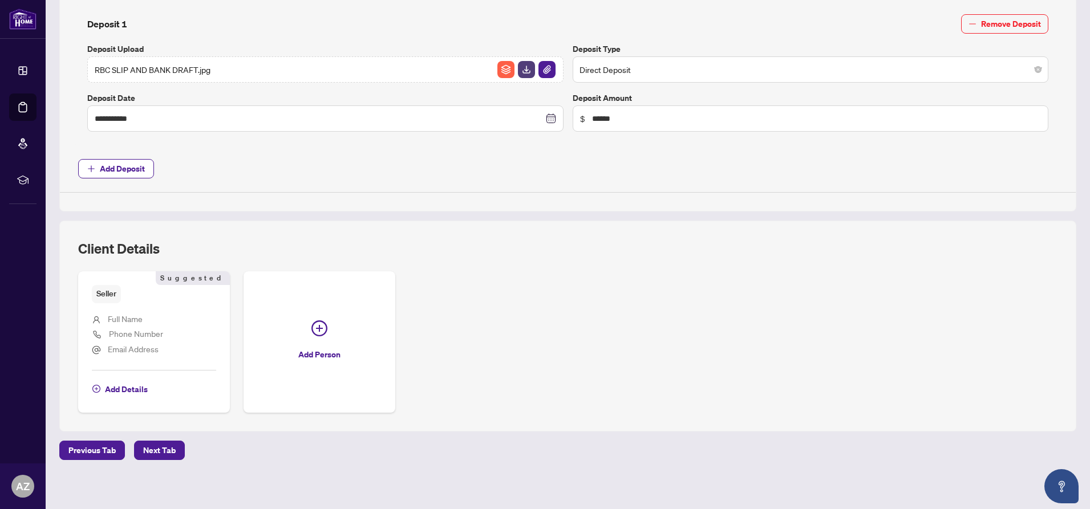
scroll to position [506, 0]
click at [127, 167] on span "Add Deposit" at bounding box center [122, 169] width 45 height 18
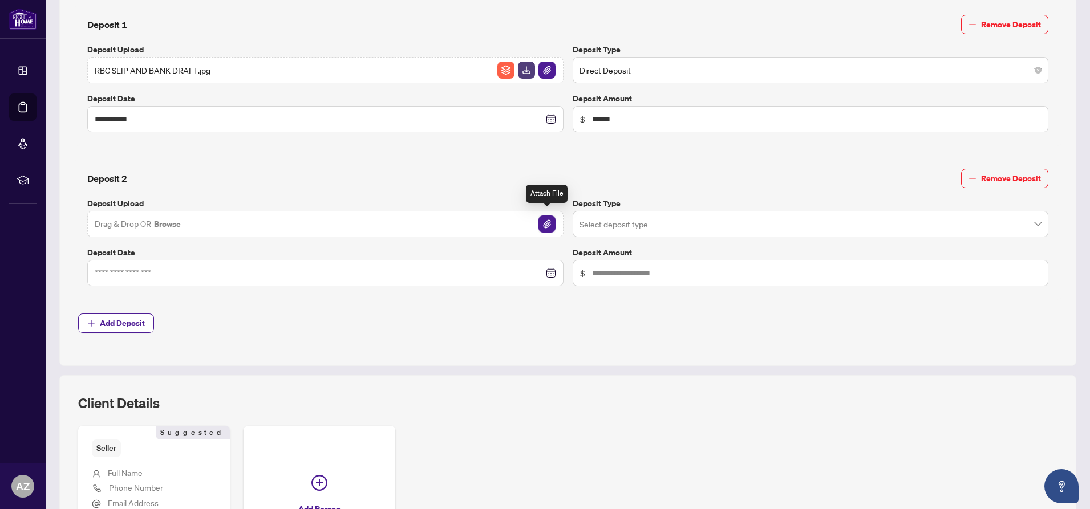
click at [546, 217] on img "button" at bounding box center [546, 224] width 17 height 17
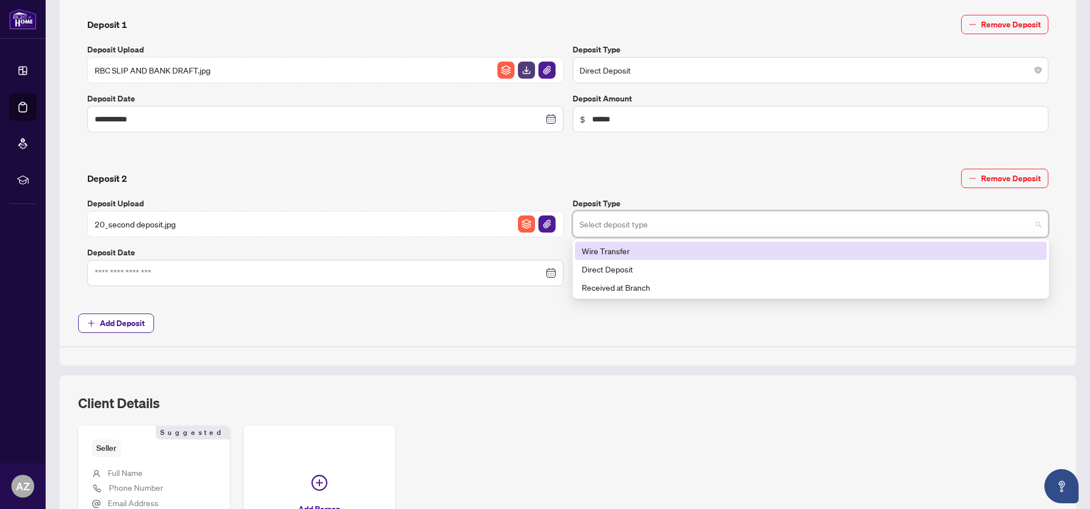
click at [616, 221] on input "search" at bounding box center [805, 225] width 452 height 25
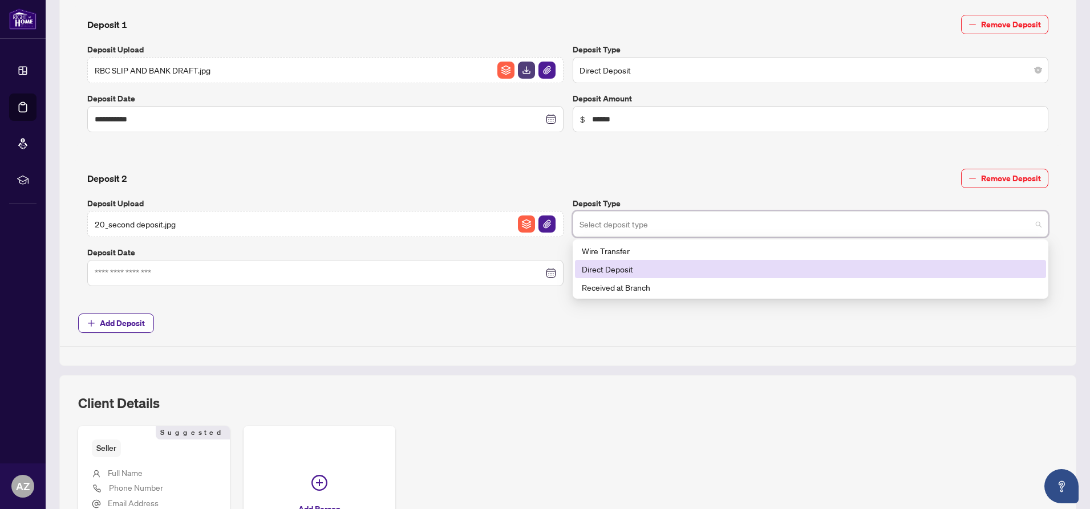
click at [617, 265] on div "Direct Deposit" at bounding box center [811, 269] width 458 height 13
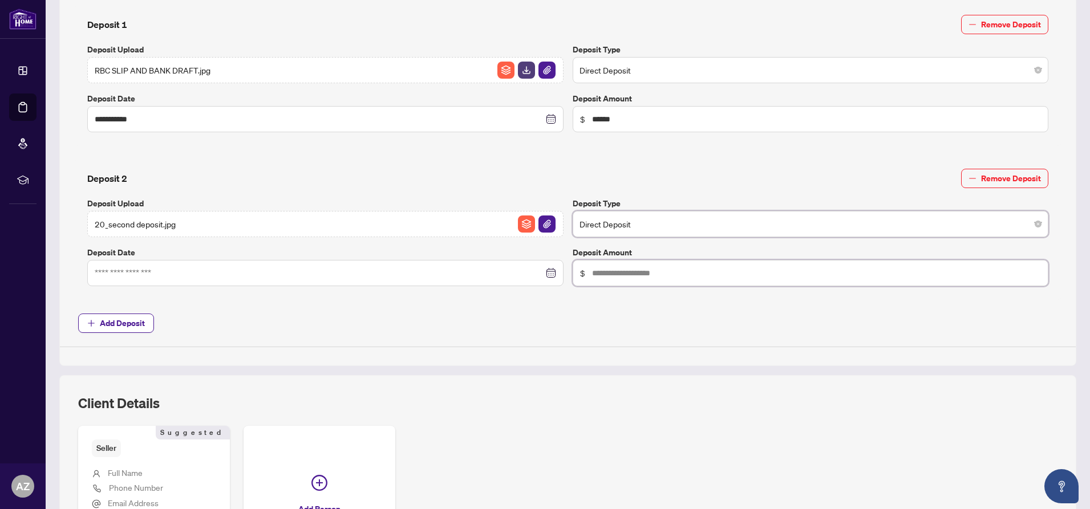
click at [616, 125] on input "text" at bounding box center [816, 119] width 449 height 13
type input "******"
click at [125, 125] on input at bounding box center [319, 119] width 449 height 13
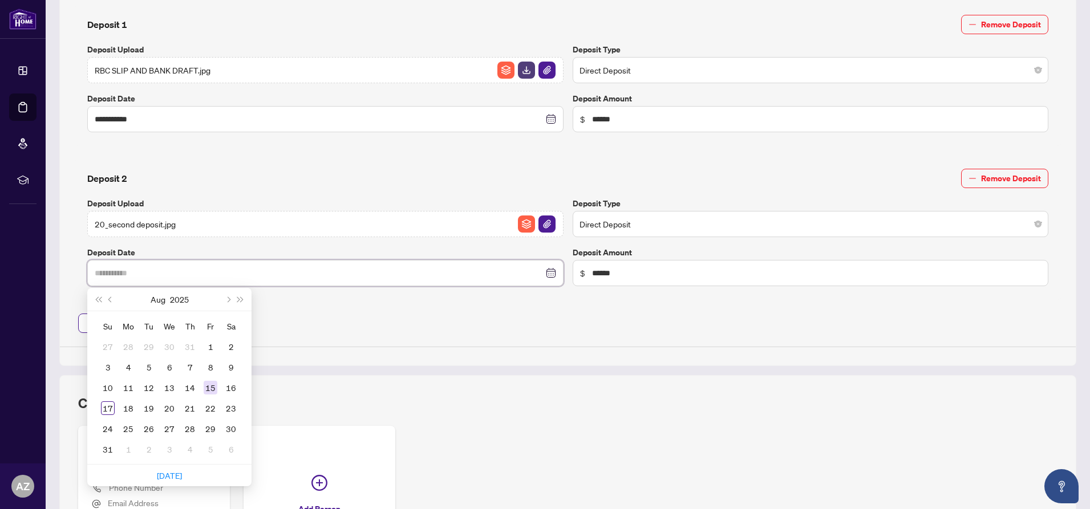
type input "**********"
click at [212, 384] on div "15" at bounding box center [211, 388] width 14 height 14
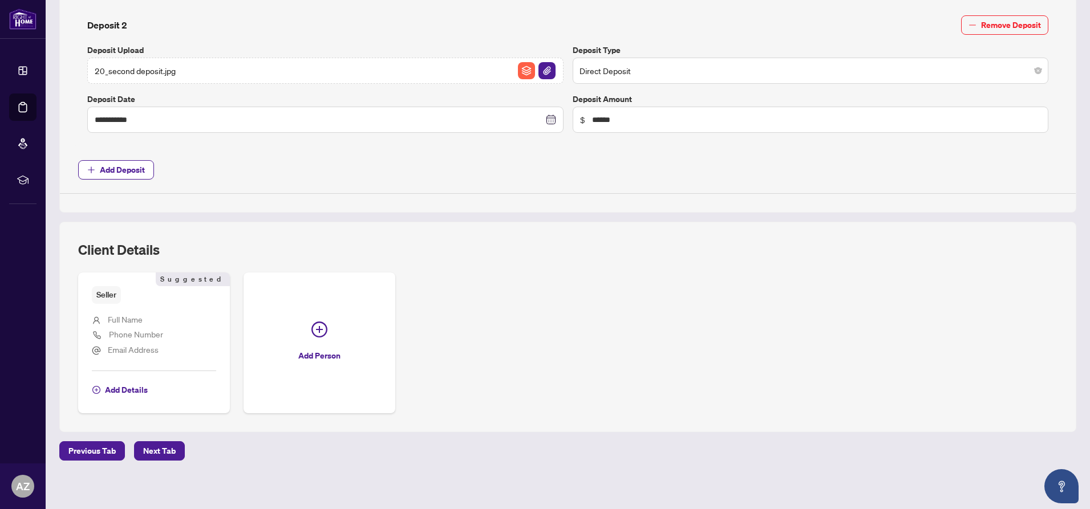
scroll to position [659, 0]
click at [158, 445] on span "Next Tab" at bounding box center [159, 451] width 33 height 18
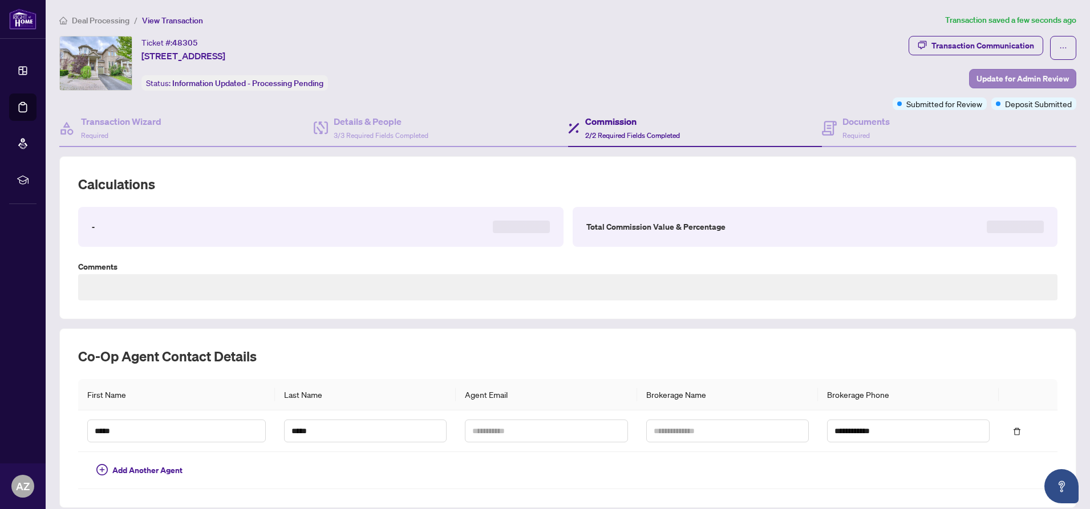
click at [1018, 78] on span "Update for Admin Review" at bounding box center [1022, 79] width 92 height 18
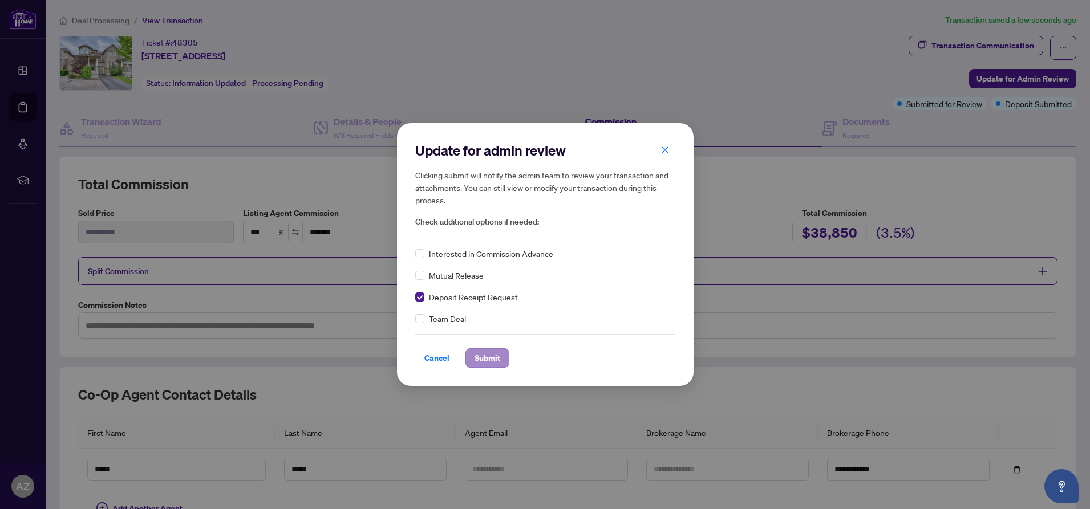
click at [486, 359] on span "Submit" at bounding box center [487, 358] width 26 height 18
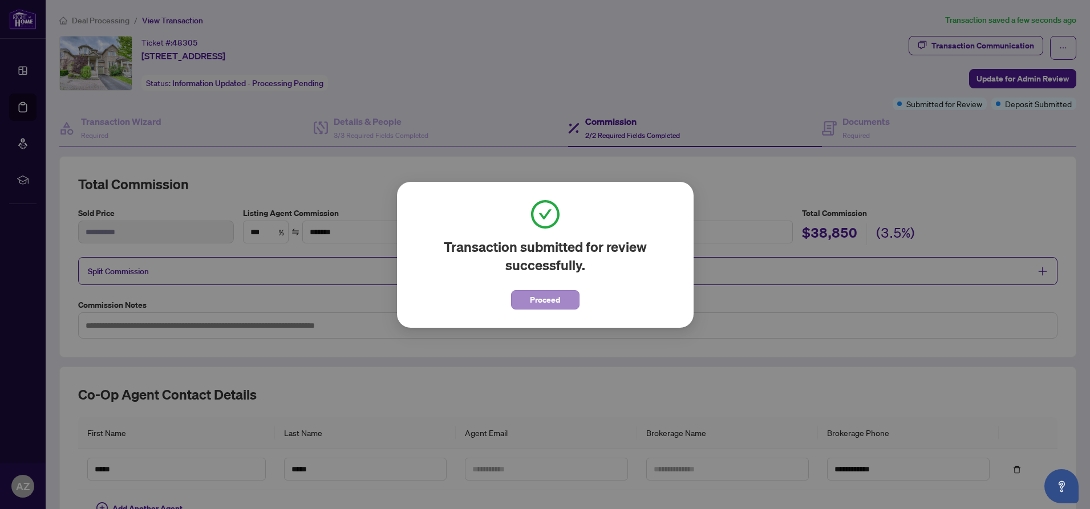
click at [548, 297] on span "Proceed" at bounding box center [545, 300] width 30 height 18
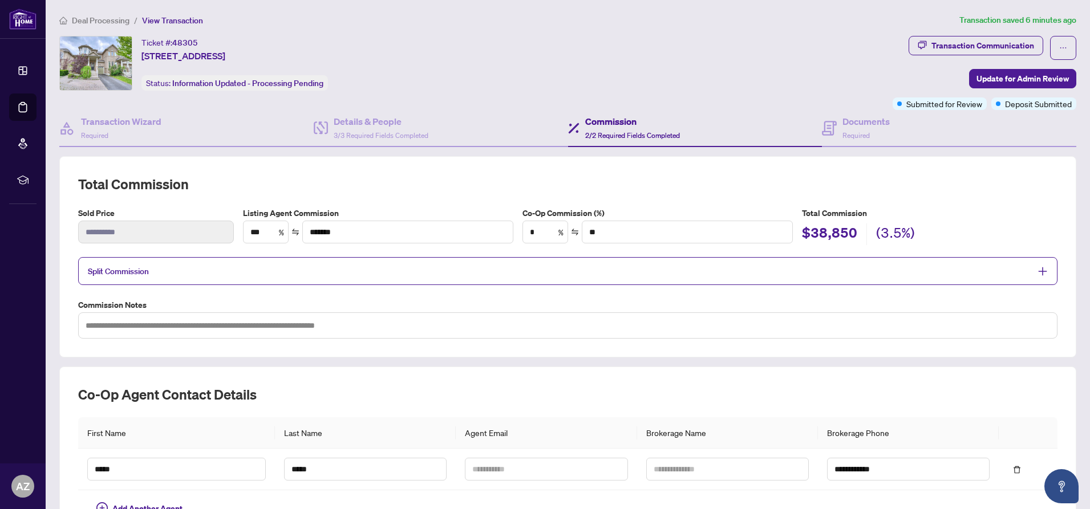
drag, startPoint x: 612, startPoint y: 62, endPoint x: 520, endPoint y: 51, distance: 92.4
click at [610, 61] on div "Ticket #: 48305 [STREET_ADDRESS] Status: Information Updated - Processing Pendi…" at bounding box center [473, 63] width 829 height 55
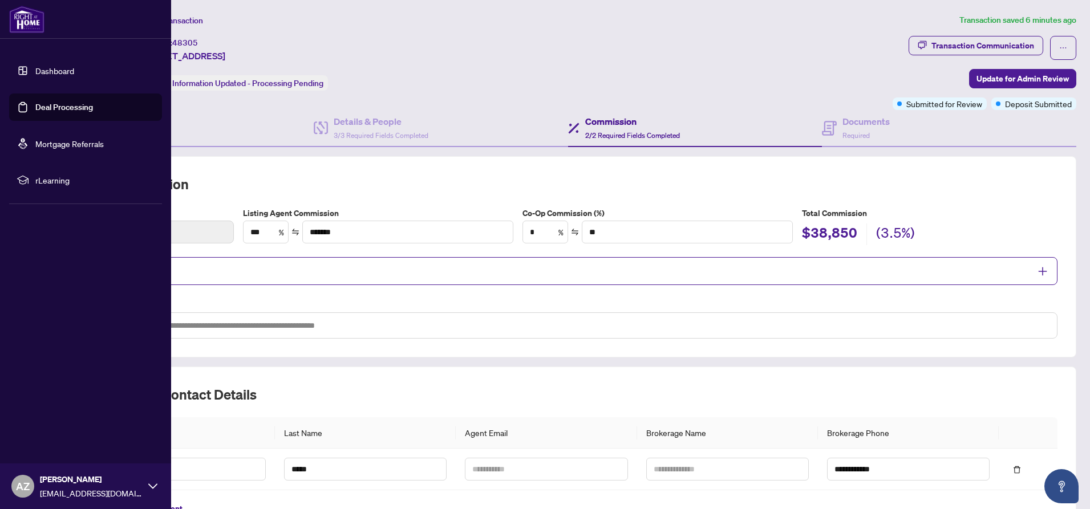
click at [59, 71] on link "Dashboard" at bounding box center [54, 71] width 39 height 10
